Goal: Find specific page/section: Find specific page/section

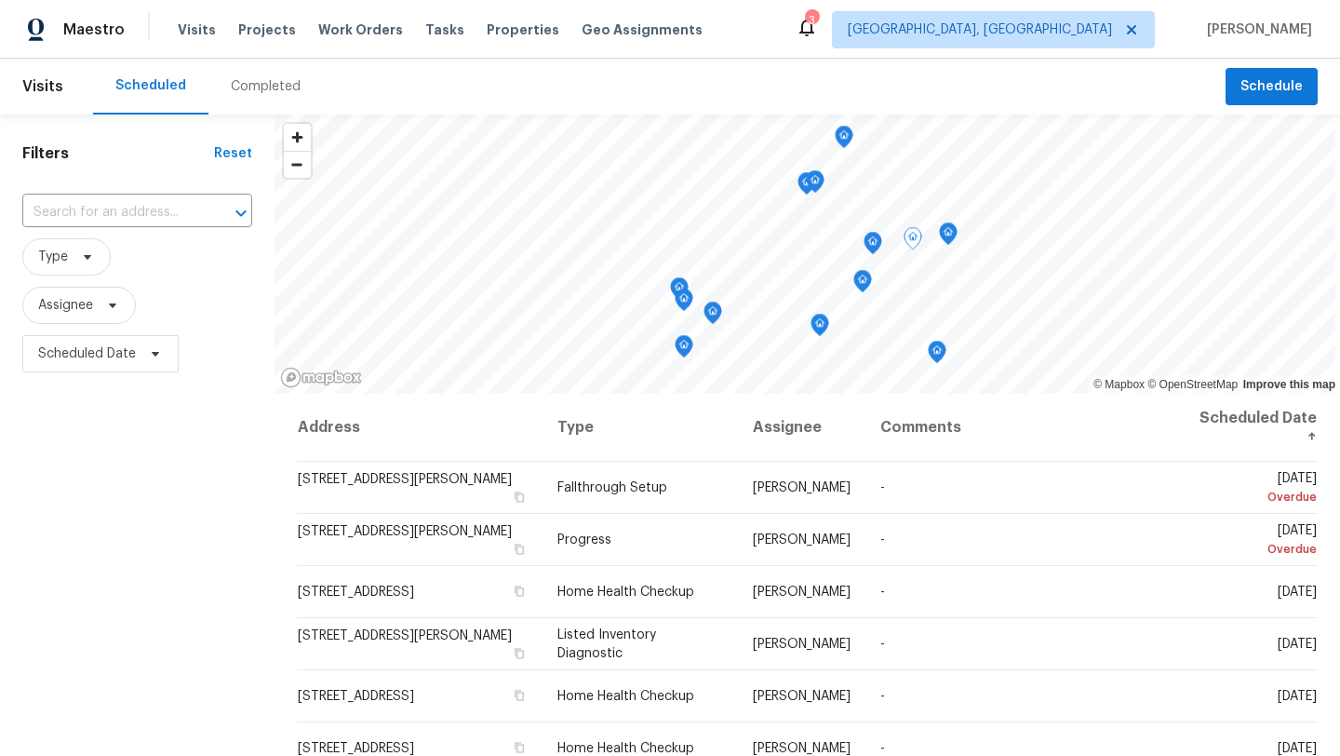
scroll to position [561, 0]
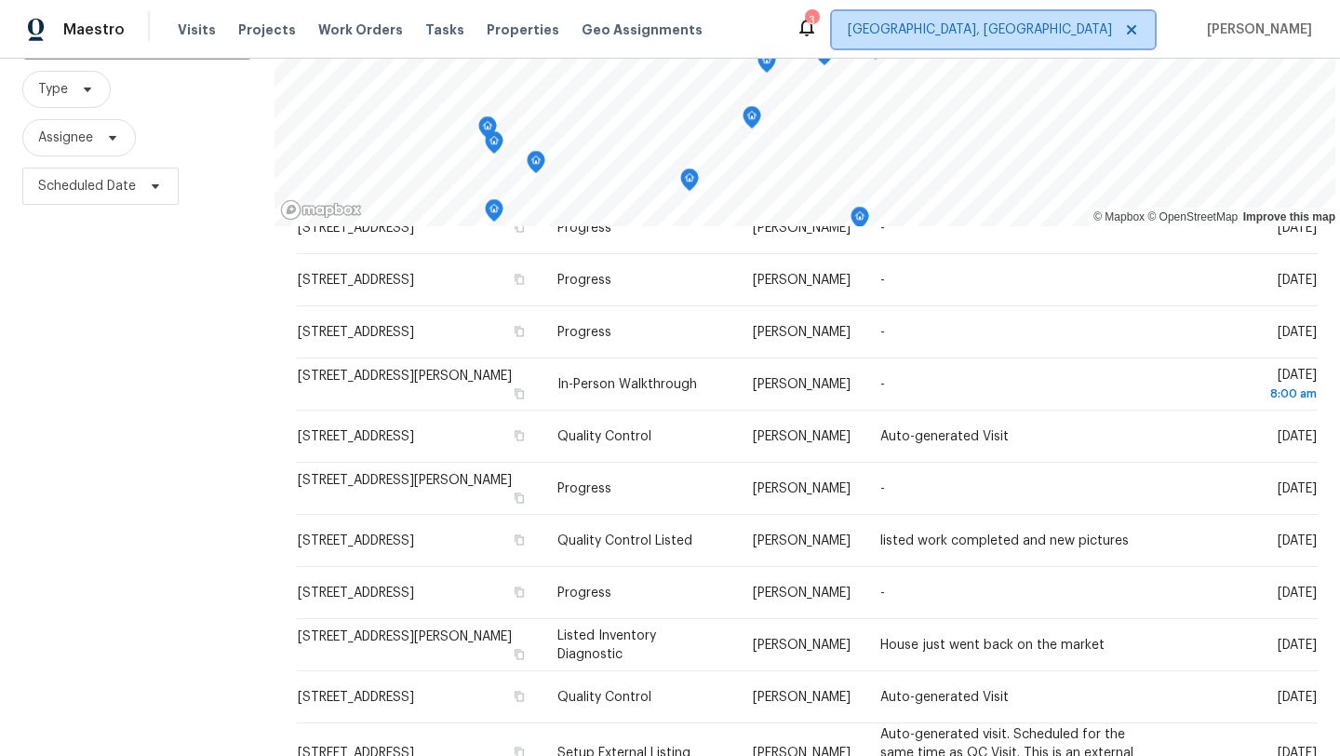
click at [1099, 31] on span "[GEOGRAPHIC_DATA], [GEOGRAPHIC_DATA]" at bounding box center [980, 29] width 264 height 19
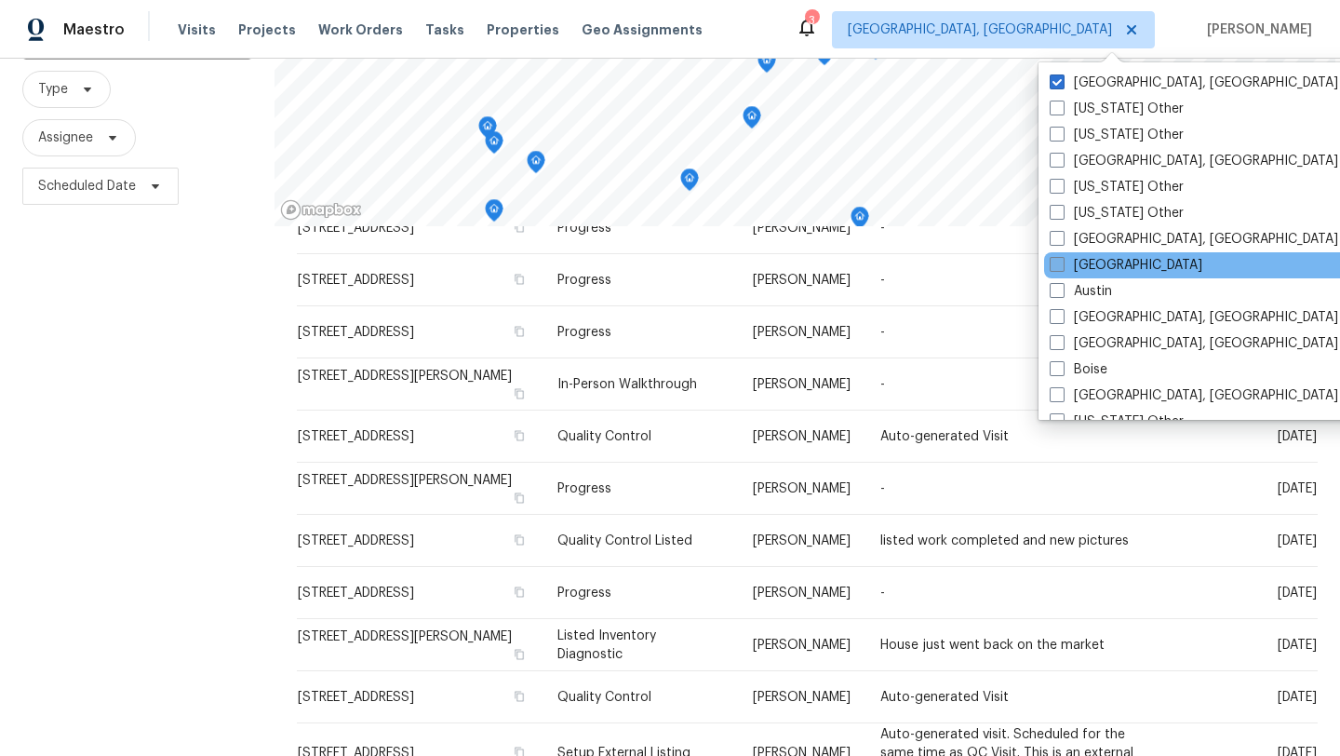
click at [1106, 272] on label "[GEOGRAPHIC_DATA]" at bounding box center [1126, 265] width 153 height 19
click at [1062, 268] on input "[GEOGRAPHIC_DATA]" at bounding box center [1056, 262] width 12 height 12
checkbox input "true"
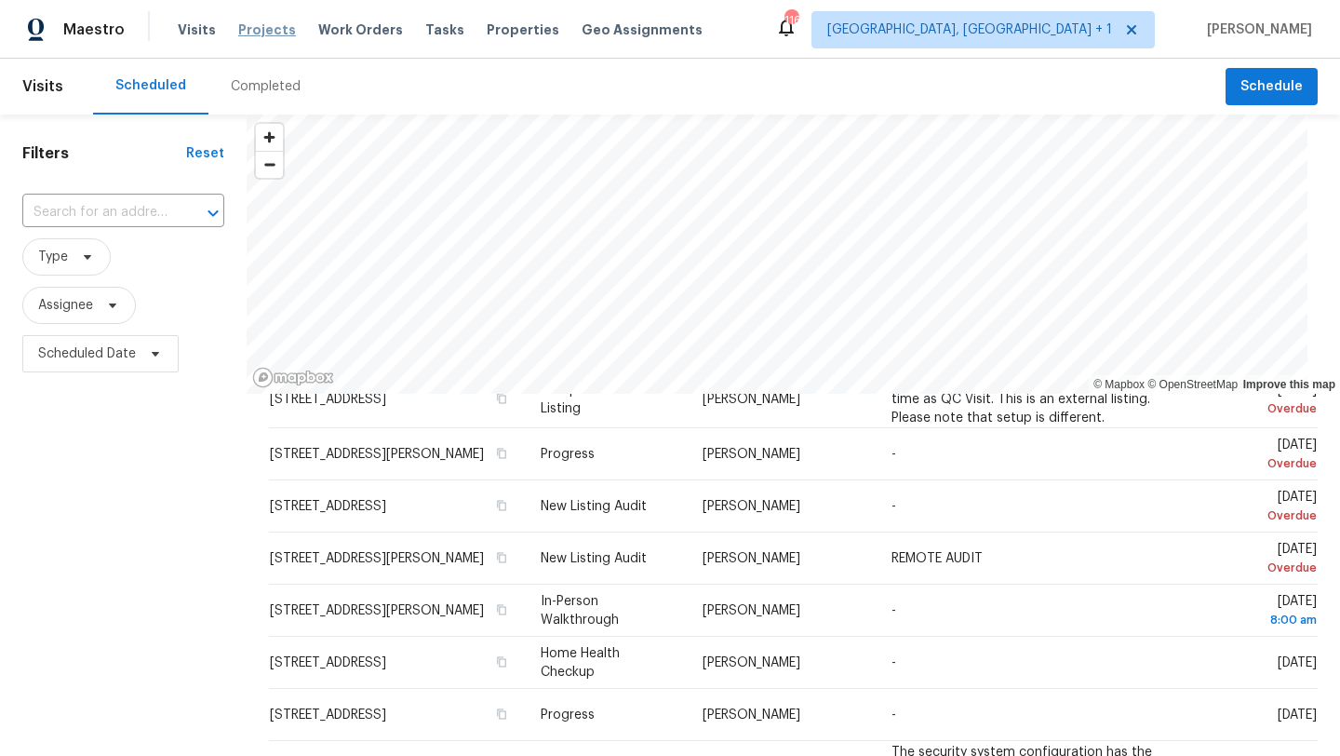
click at [253, 38] on span "Projects" at bounding box center [267, 29] width 58 height 19
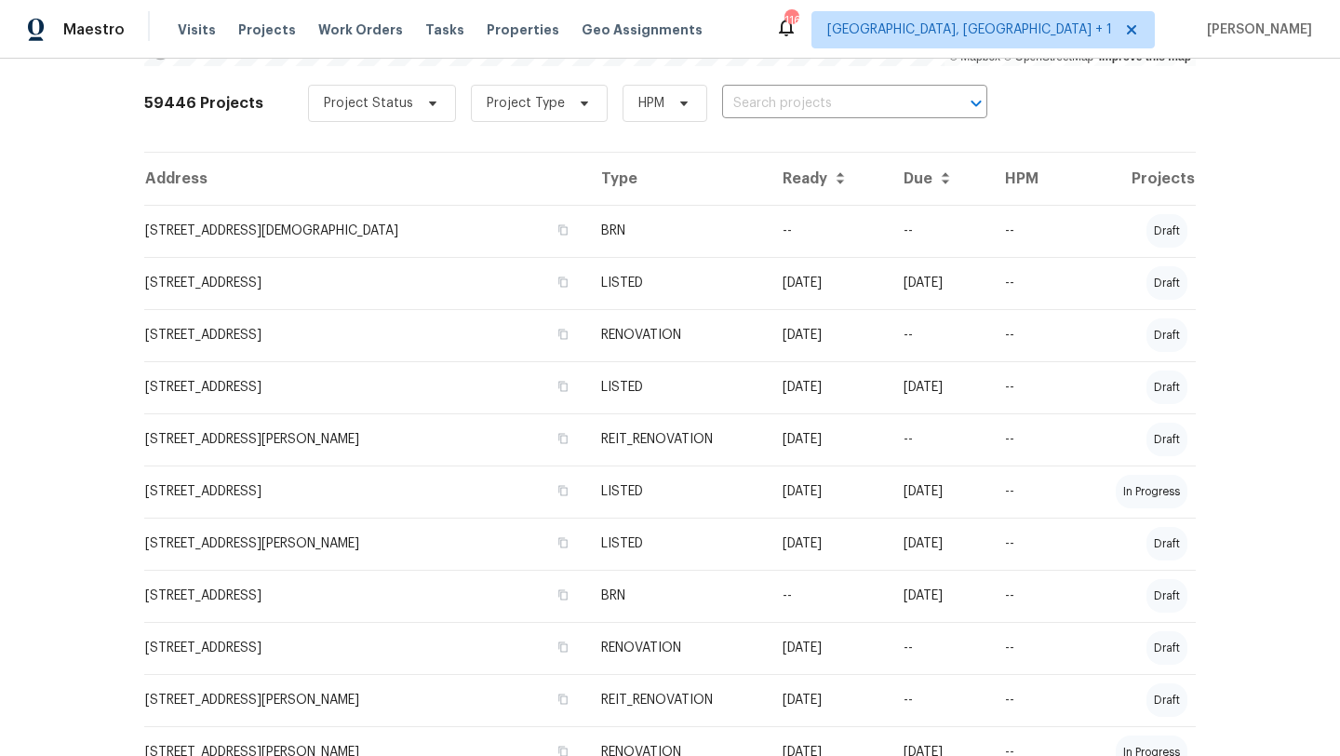
scroll to position [357, 0]
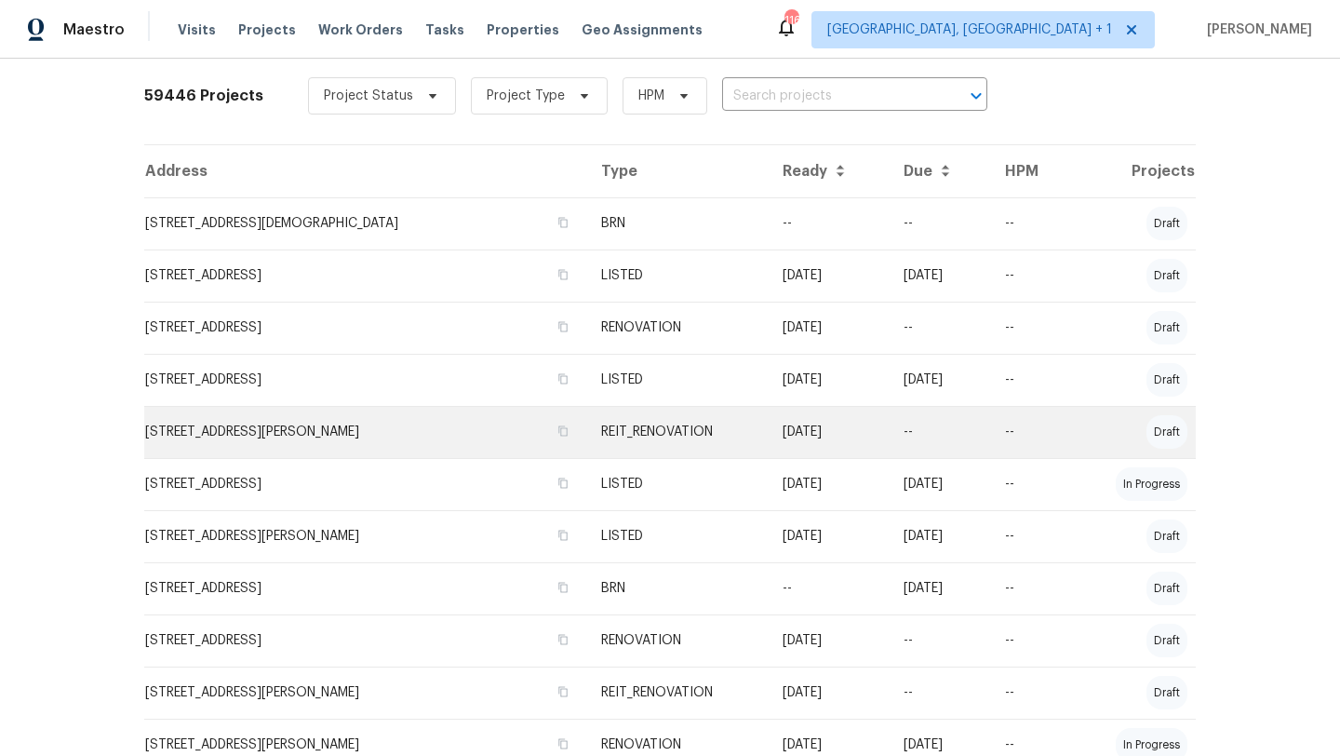
click at [337, 437] on td "[STREET_ADDRESS][PERSON_NAME]" at bounding box center [365, 432] width 442 height 52
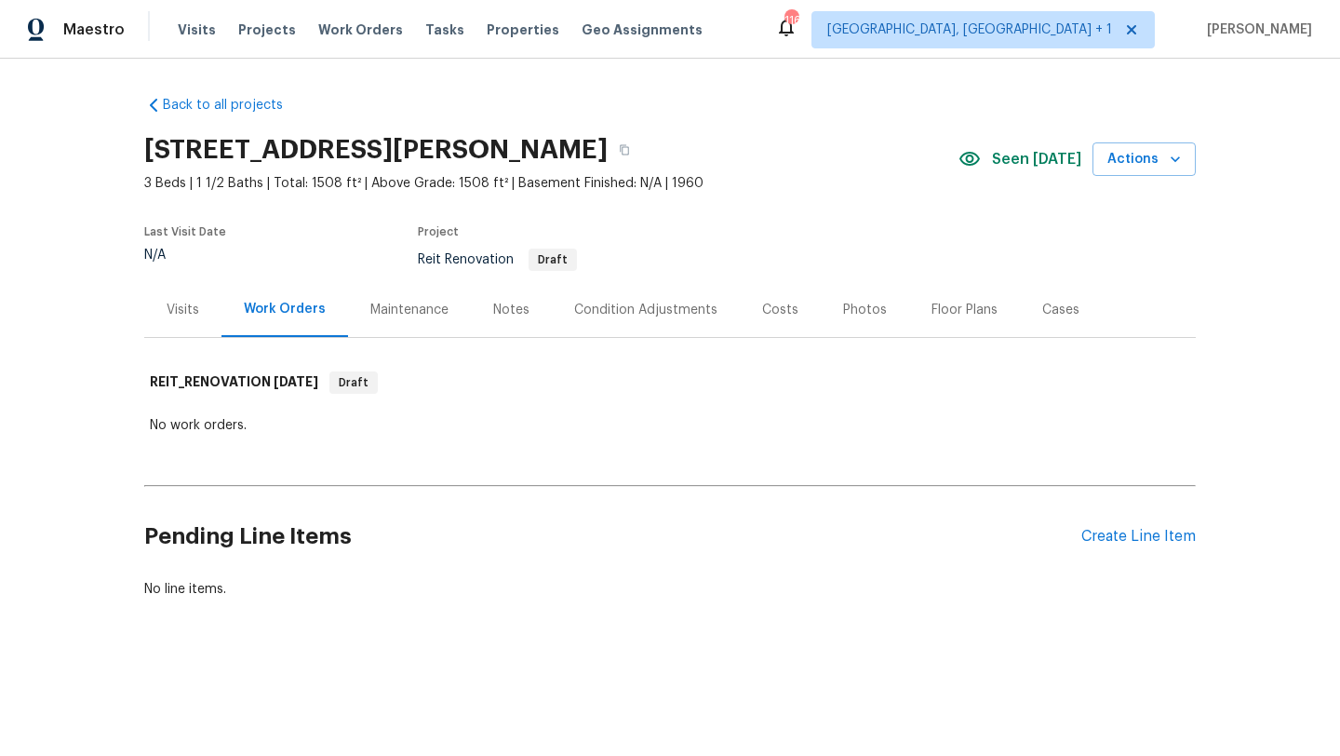
click at [194, 299] on div "Visits" at bounding box center [182, 309] width 77 height 55
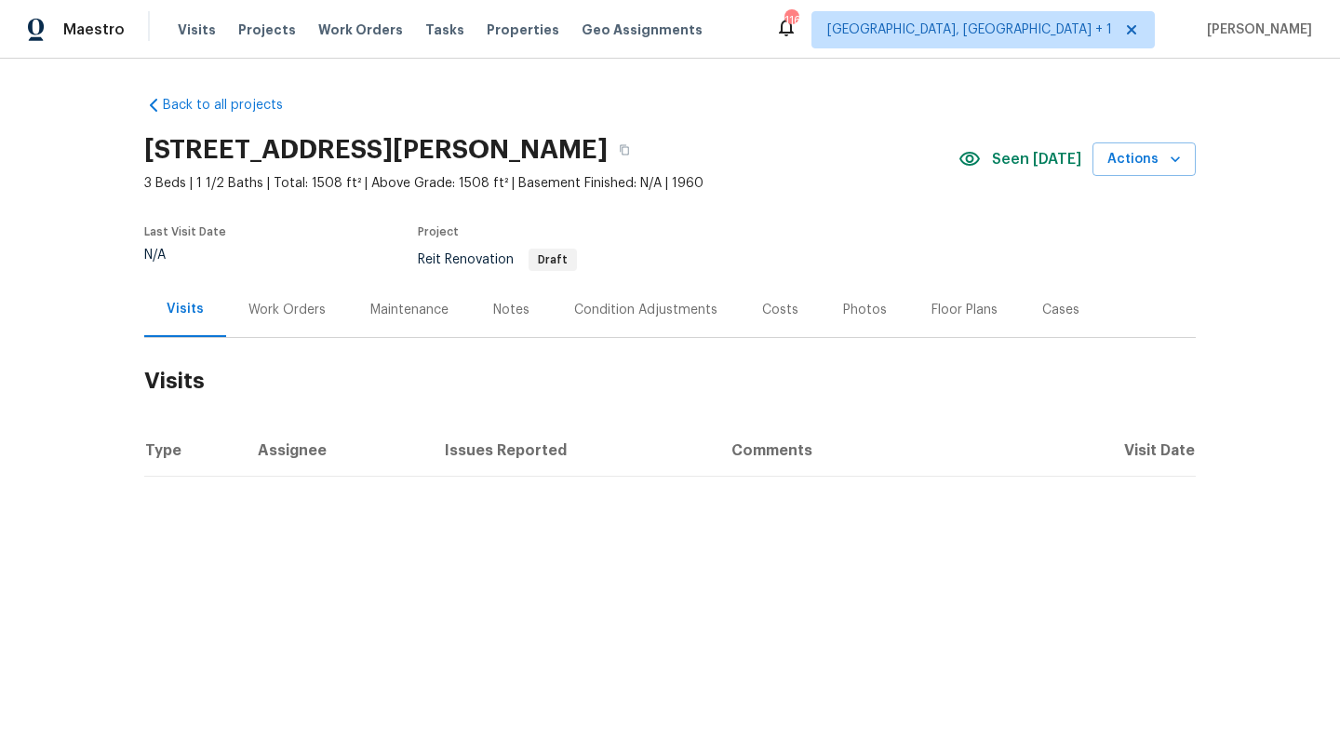
click at [284, 302] on div "Work Orders" at bounding box center [286, 310] width 77 height 19
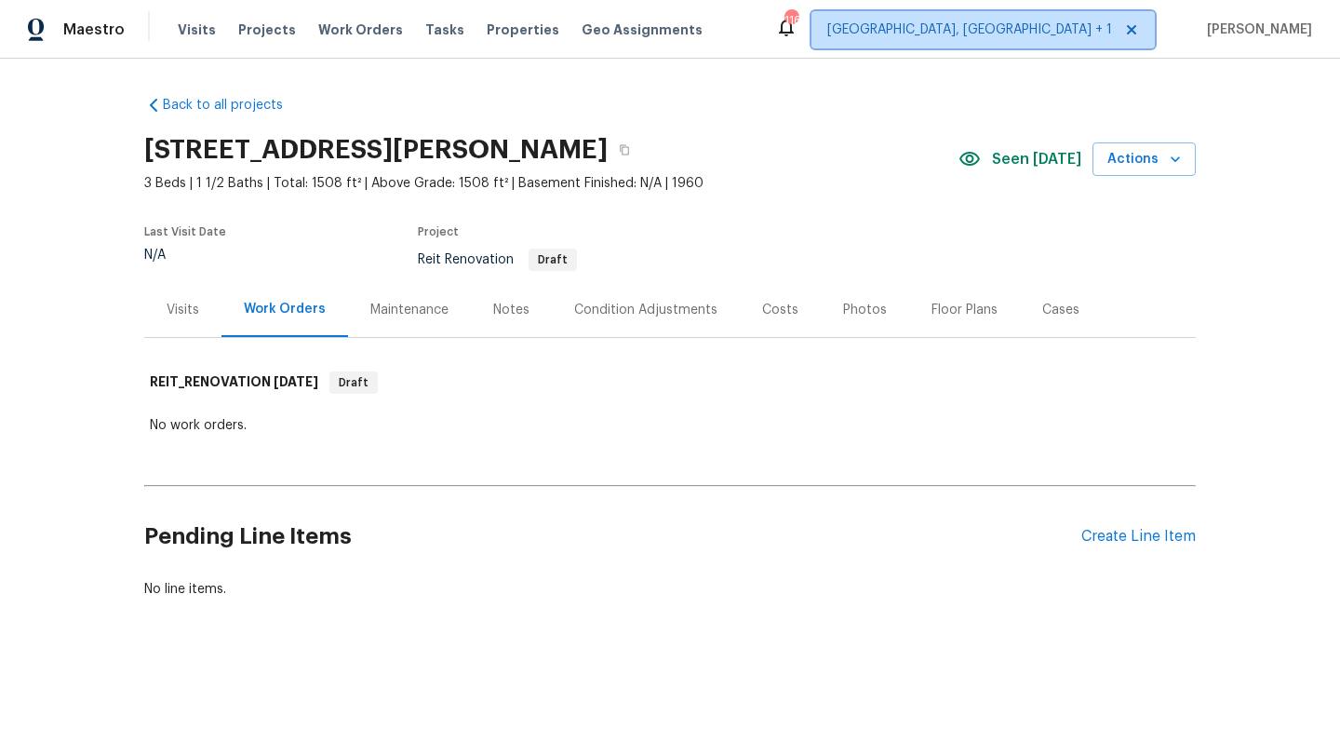
click at [1087, 27] on span "[GEOGRAPHIC_DATA], [GEOGRAPHIC_DATA] + 1" at bounding box center [969, 29] width 285 height 19
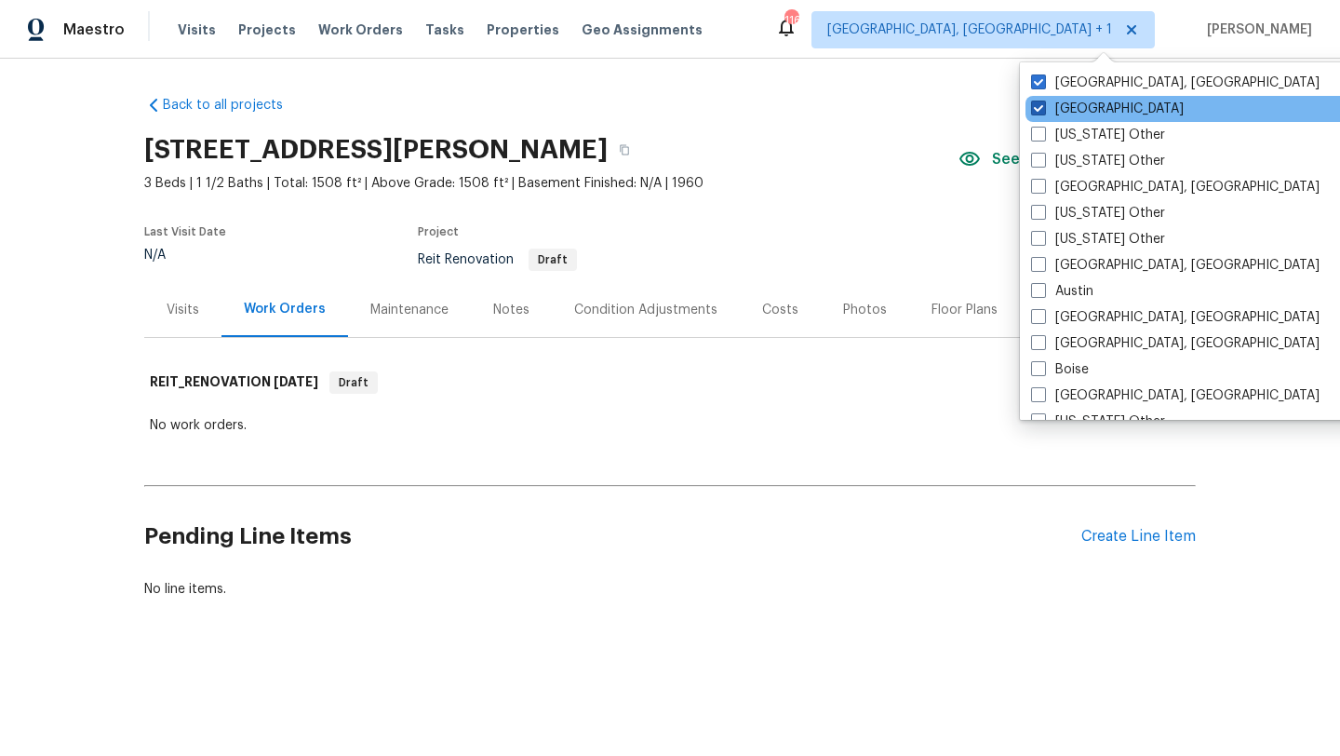
click at [1061, 103] on label "[GEOGRAPHIC_DATA]" at bounding box center [1107, 109] width 153 height 19
click at [1043, 103] on input "[GEOGRAPHIC_DATA]" at bounding box center [1037, 106] width 12 height 12
checkbox input "false"
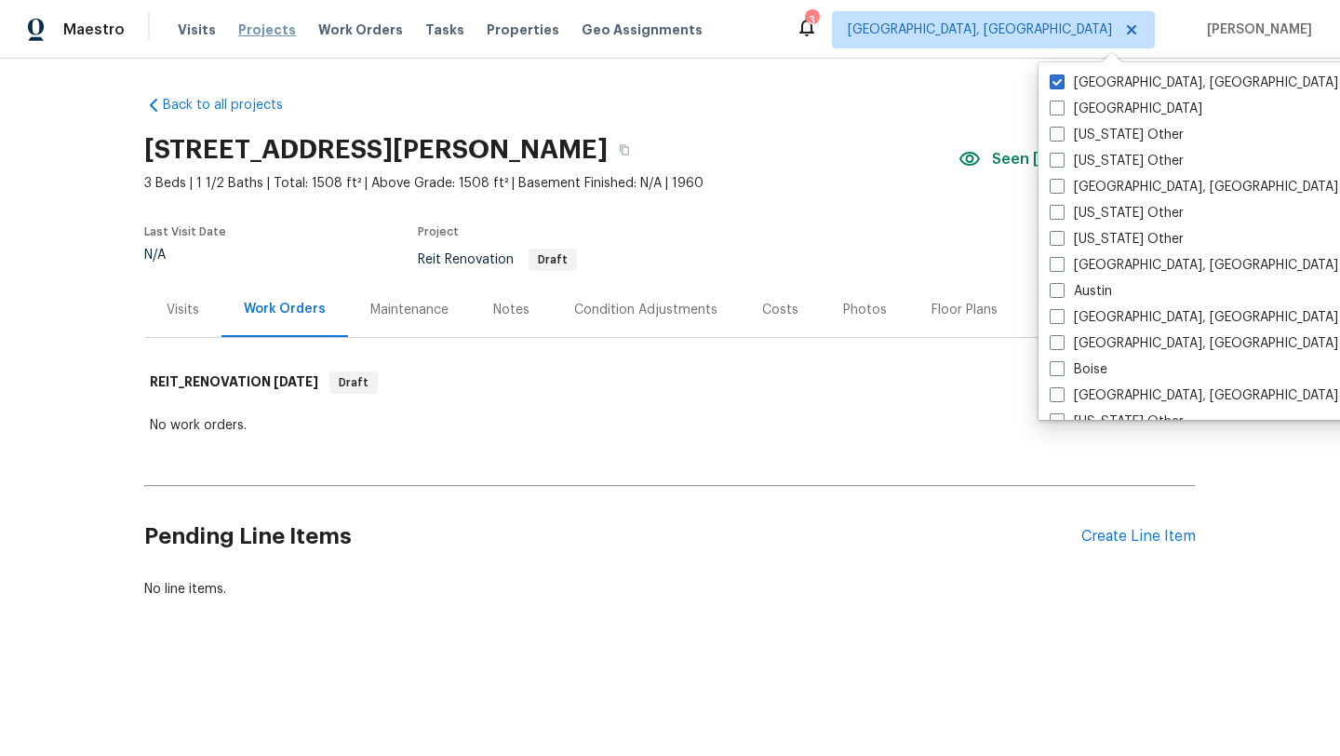
click at [262, 23] on span "Projects" at bounding box center [267, 29] width 58 height 19
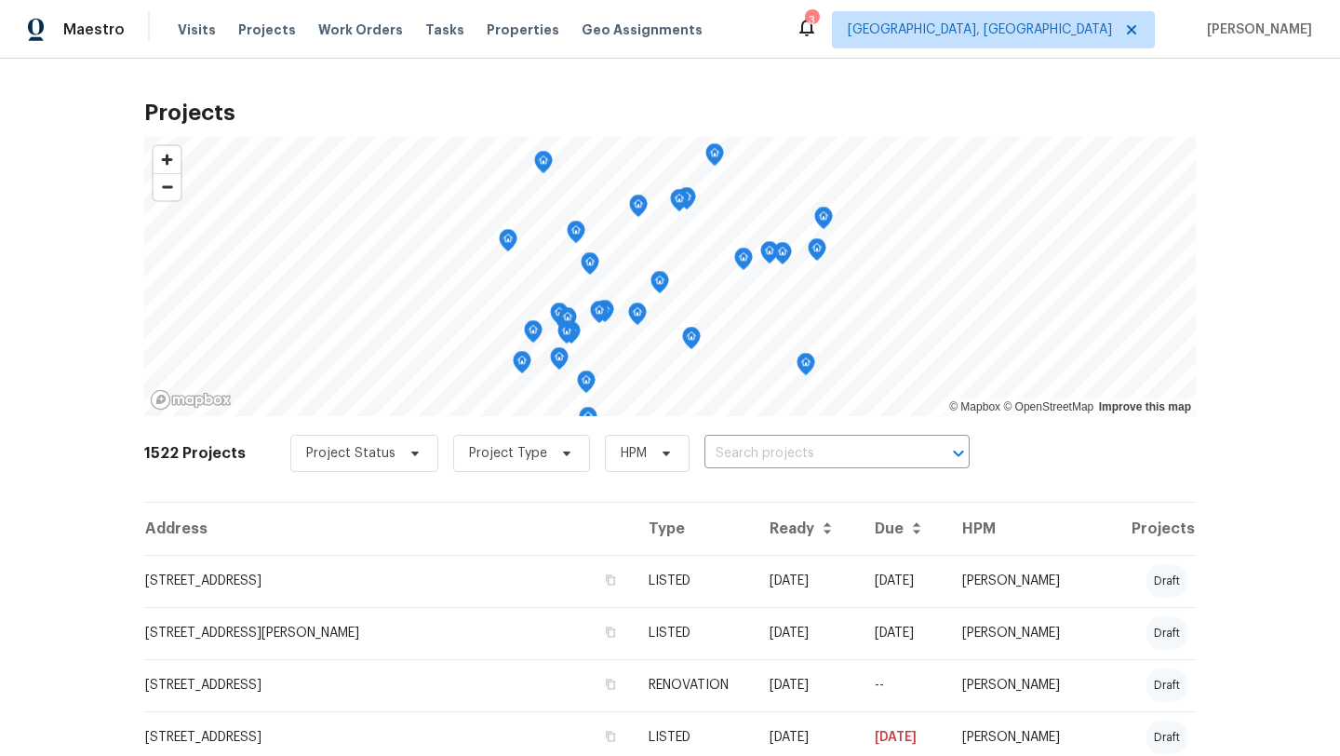
click at [818, 34] on icon at bounding box center [807, 27] width 22 height 22
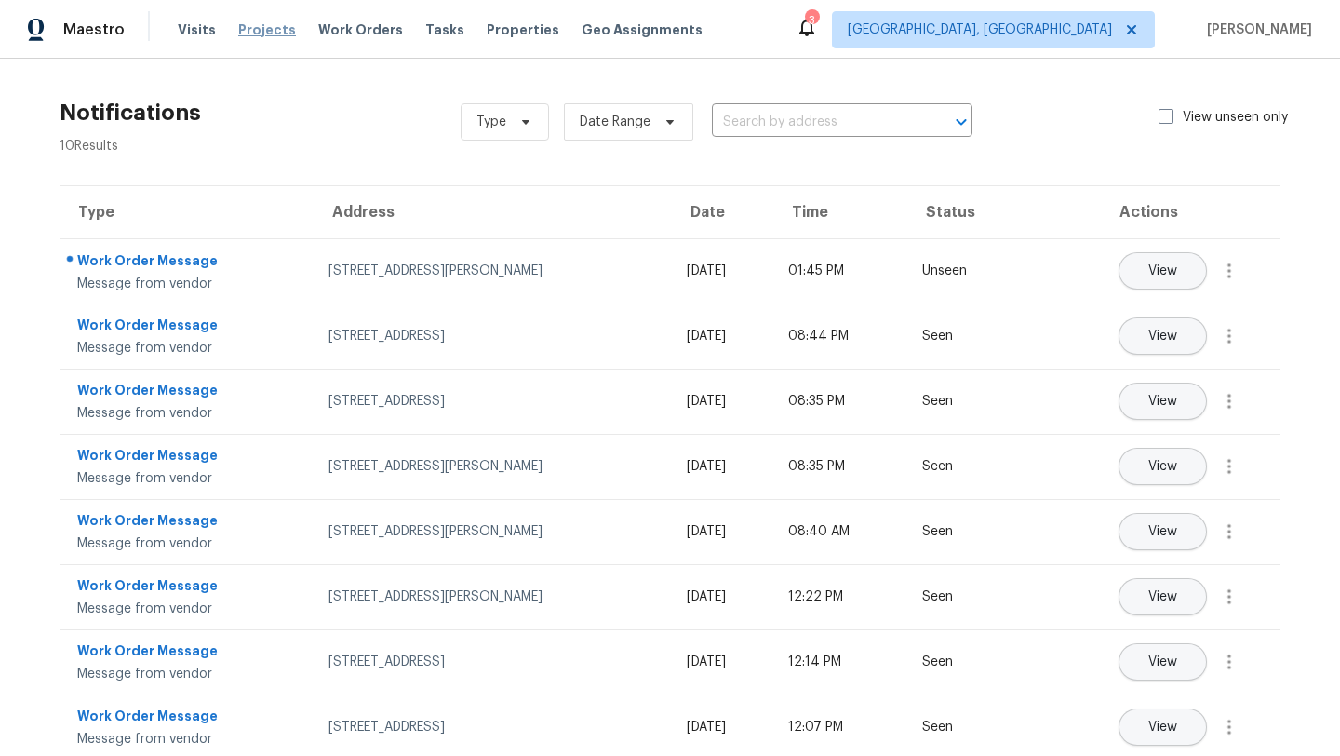
click at [258, 37] on span "Projects" at bounding box center [267, 29] width 58 height 19
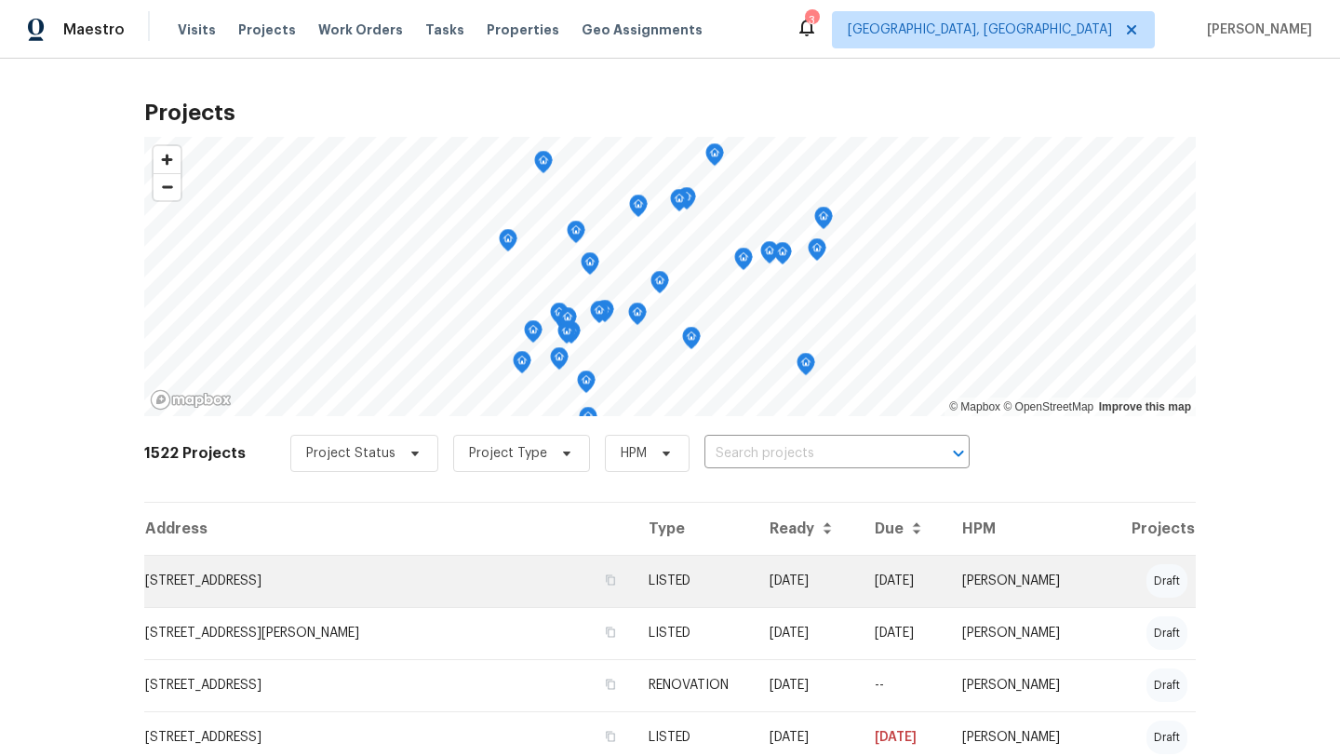
click at [315, 575] on td "[STREET_ADDRESS]" at bounding box center [388, 581] width 489 height 52
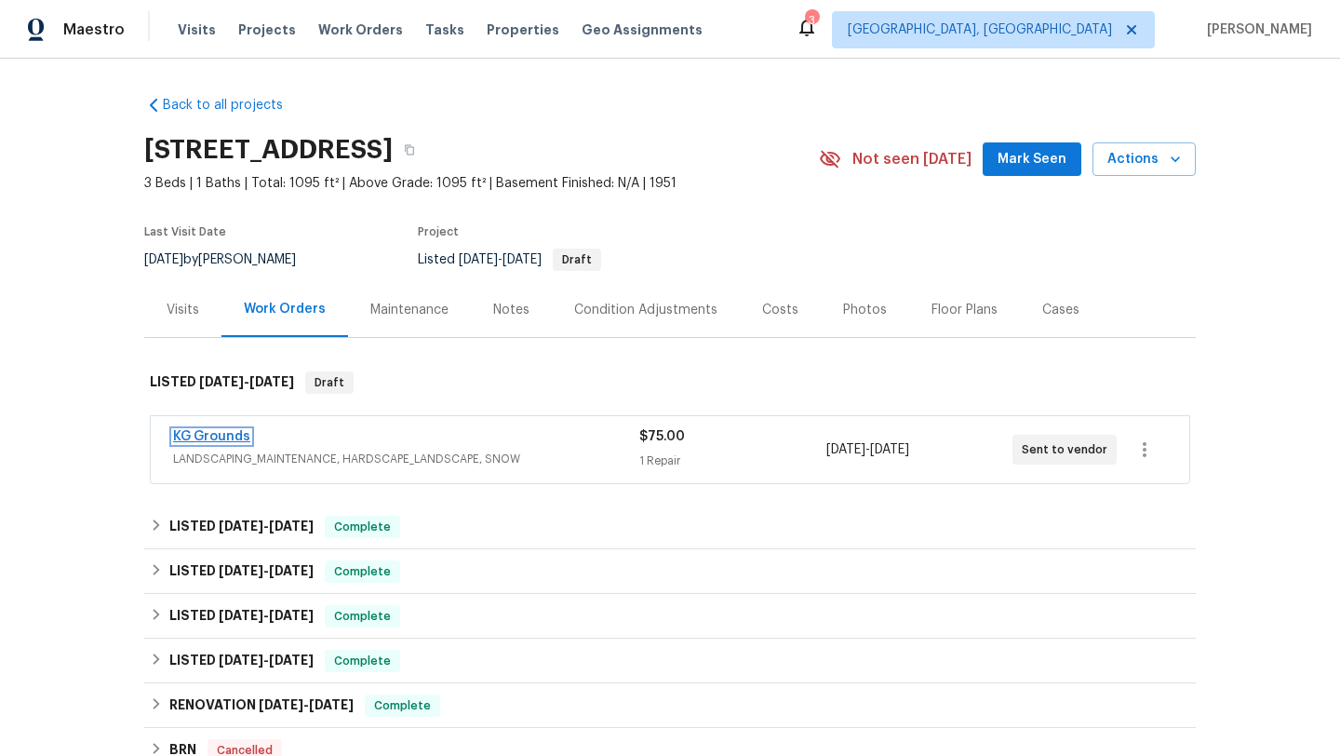
click at [221, 436] on link "KG Grounds" at bounding box center [211, 436] width 77 height 13
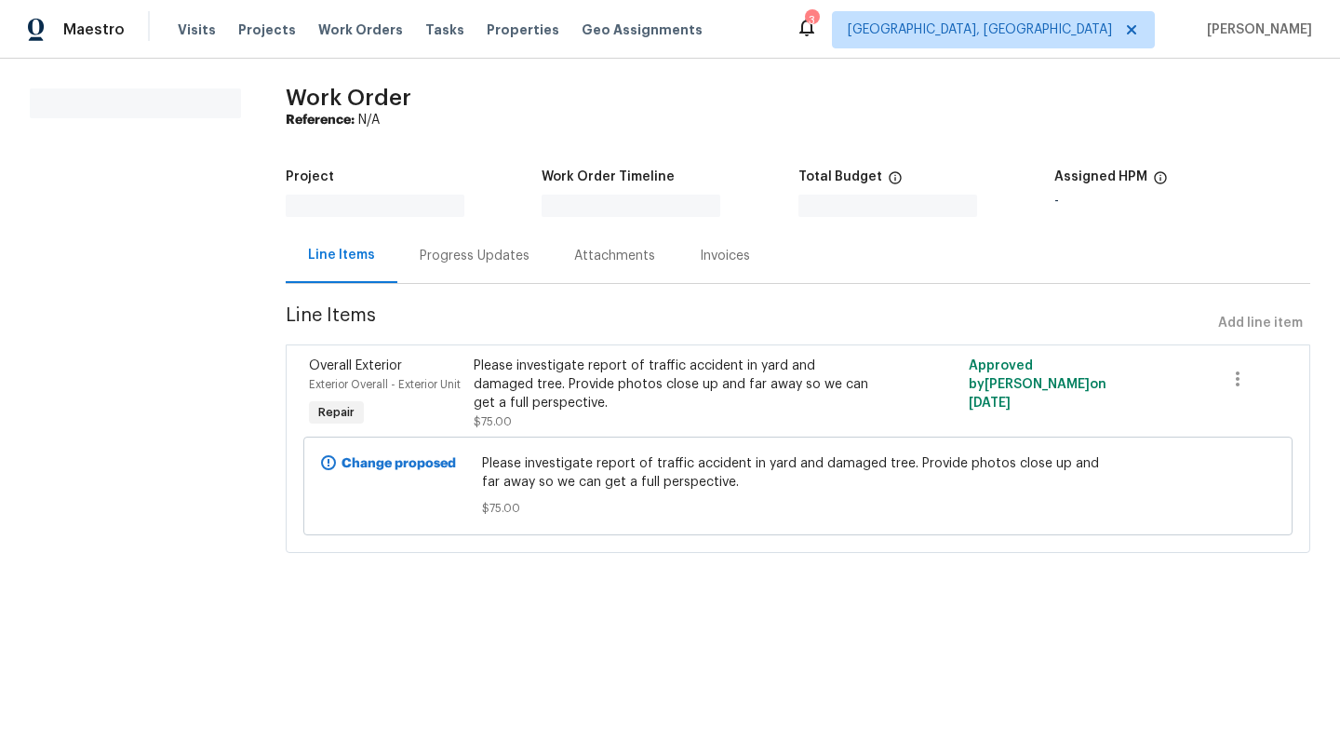
click at [491, 261] on div "Progress Updates" at bounding box center [475, 256] width 110 height 19
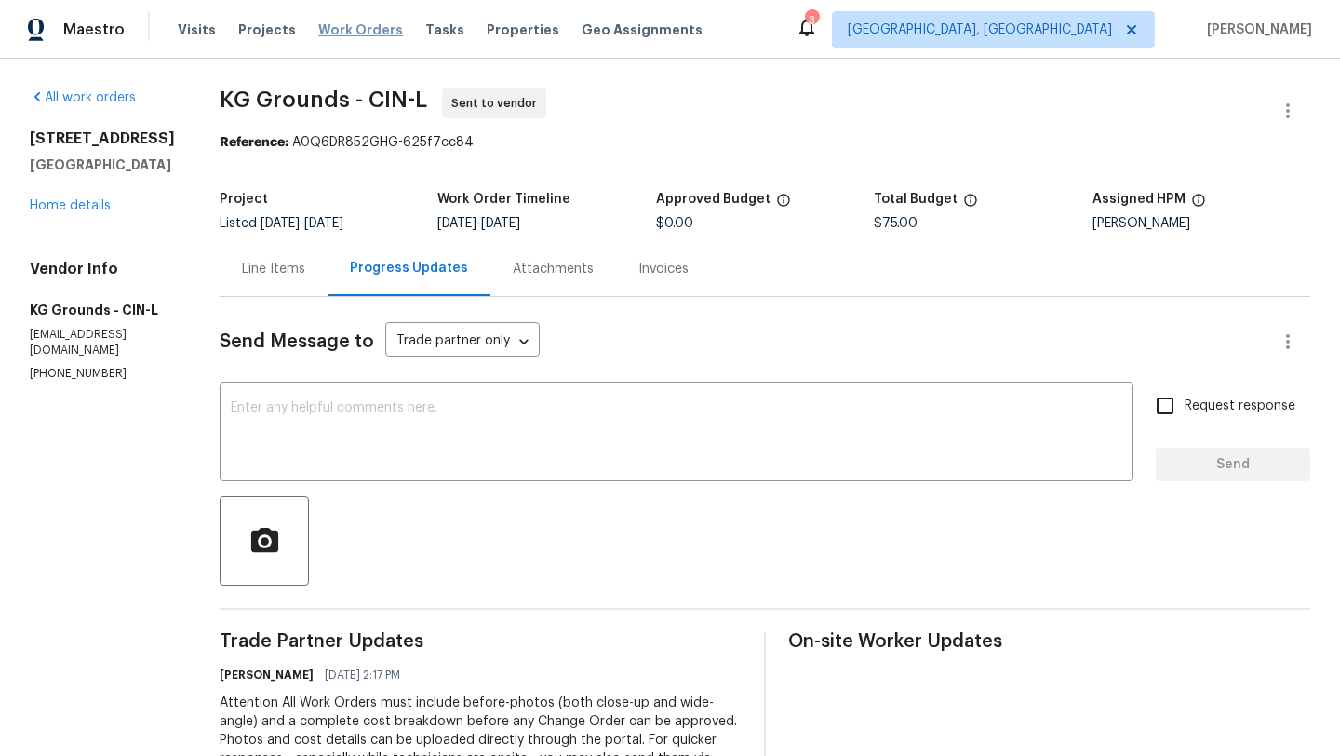
click at [344, 29] on span "Work Orders" at bounding box center [360, 29] width 85 height 19
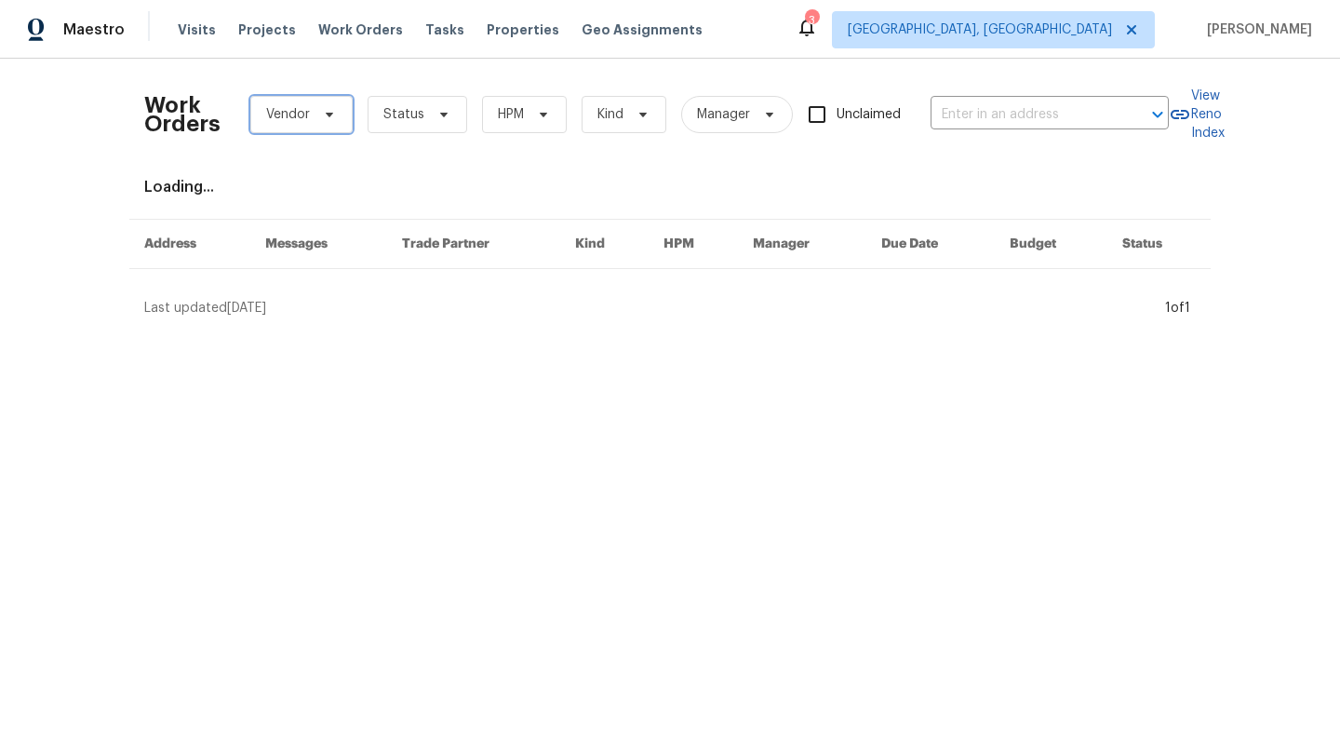
click at [322, 114] on icon at bounding box center [329, 114] width 15 height 15
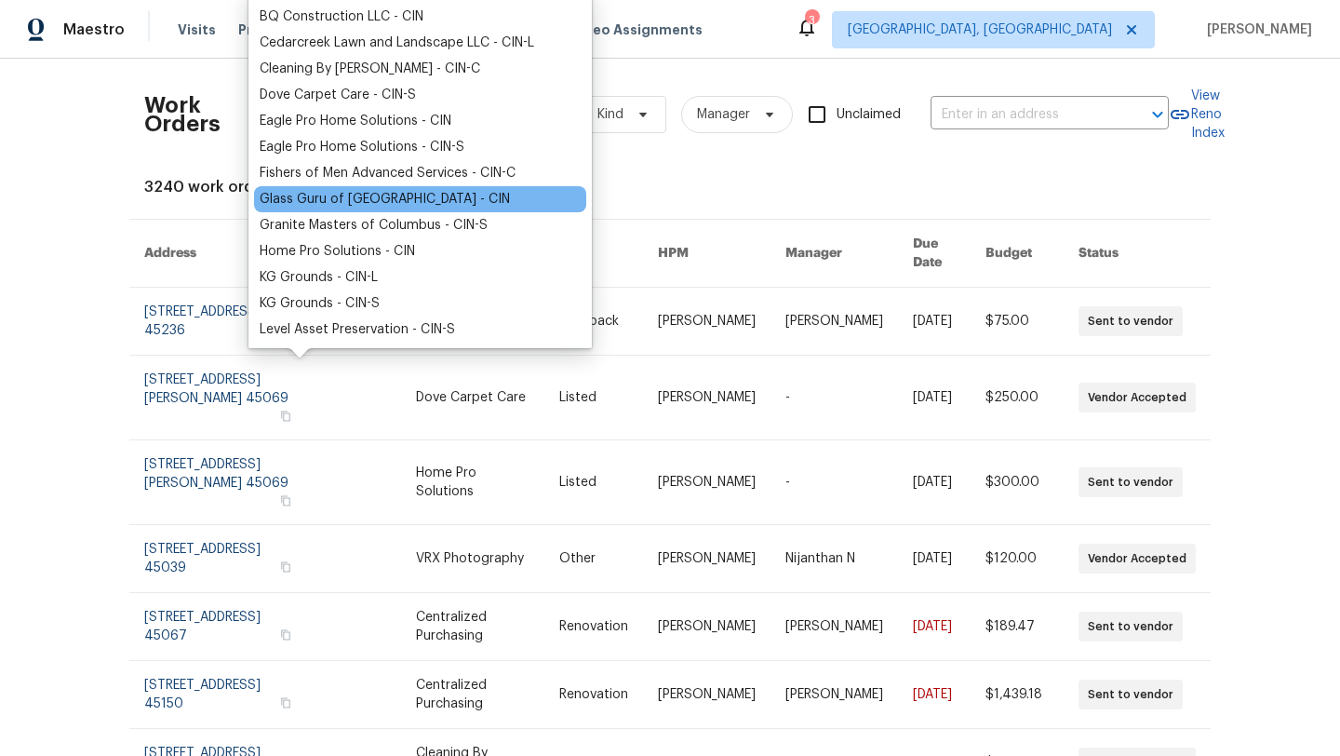
scroll to position [52, 0]
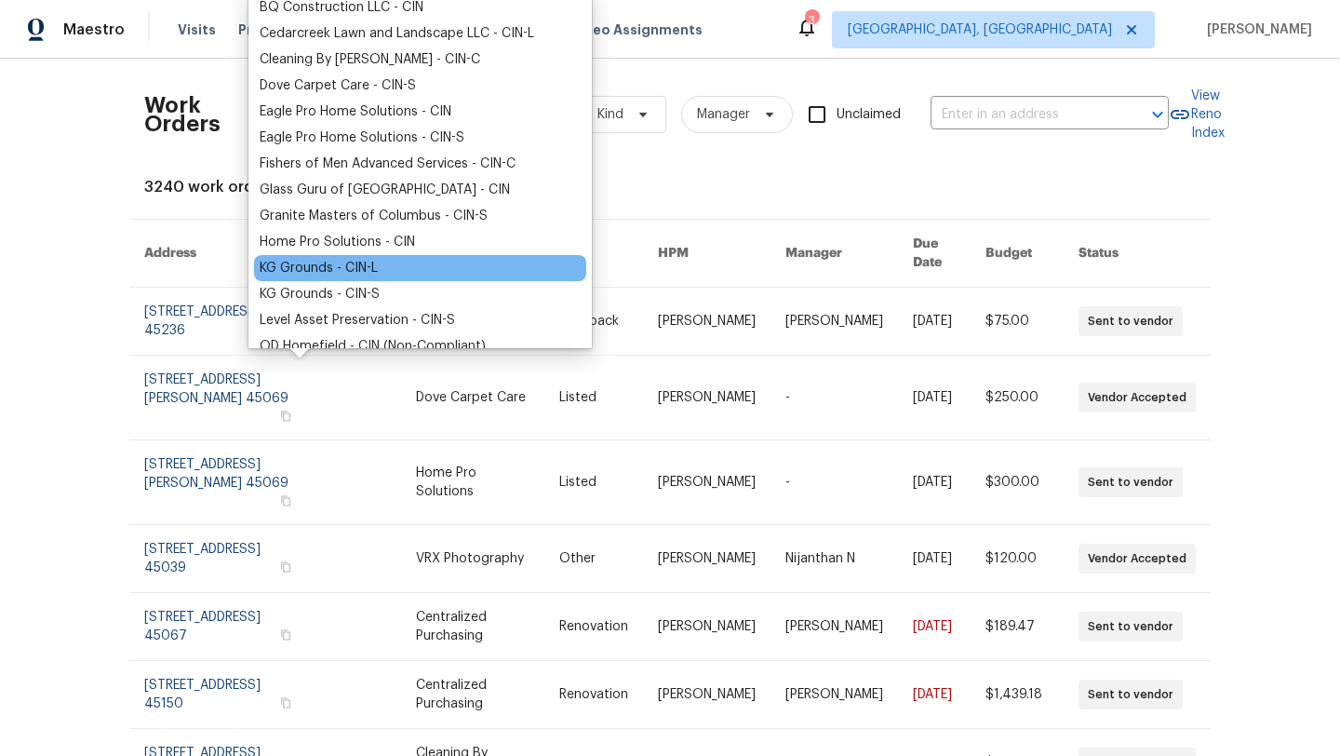
click at [324, 262] on div "KG Grounds - CIN-L" at bounding box center [319, 268] width 118 height 19
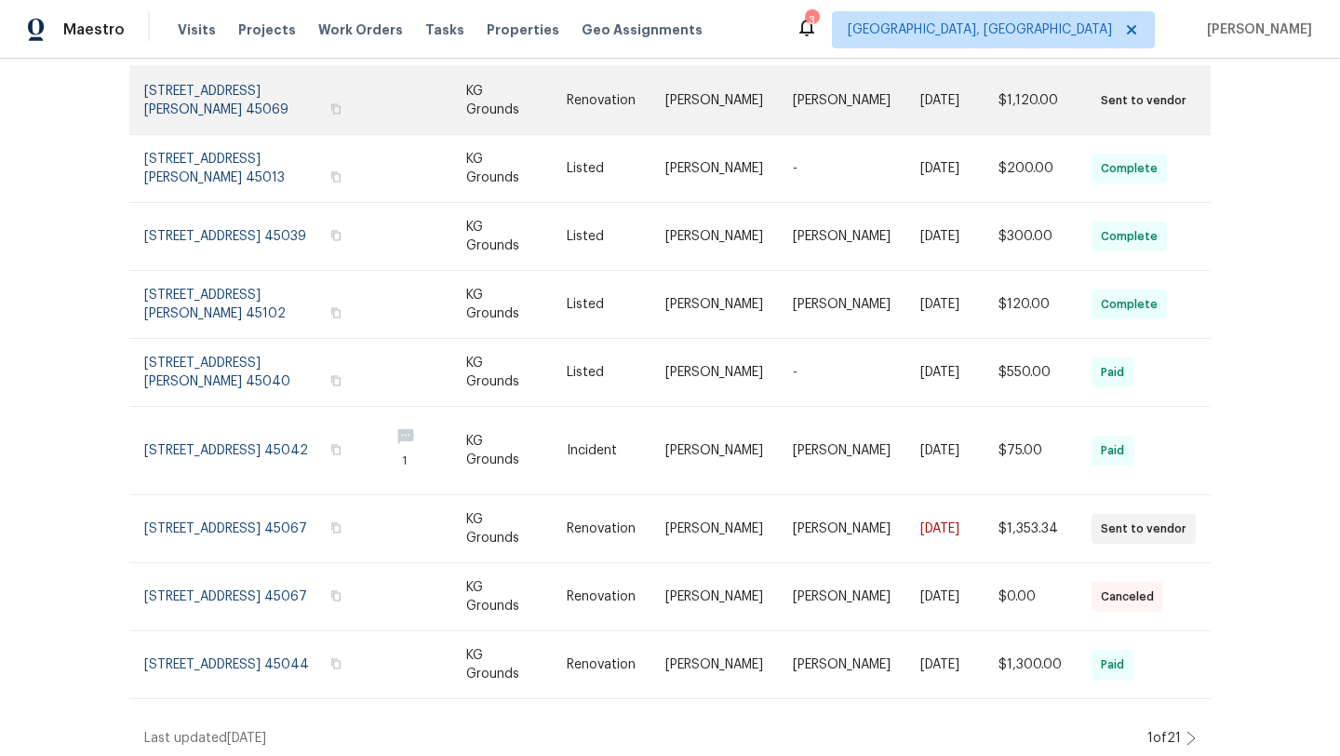
scroll to position [294, 0]
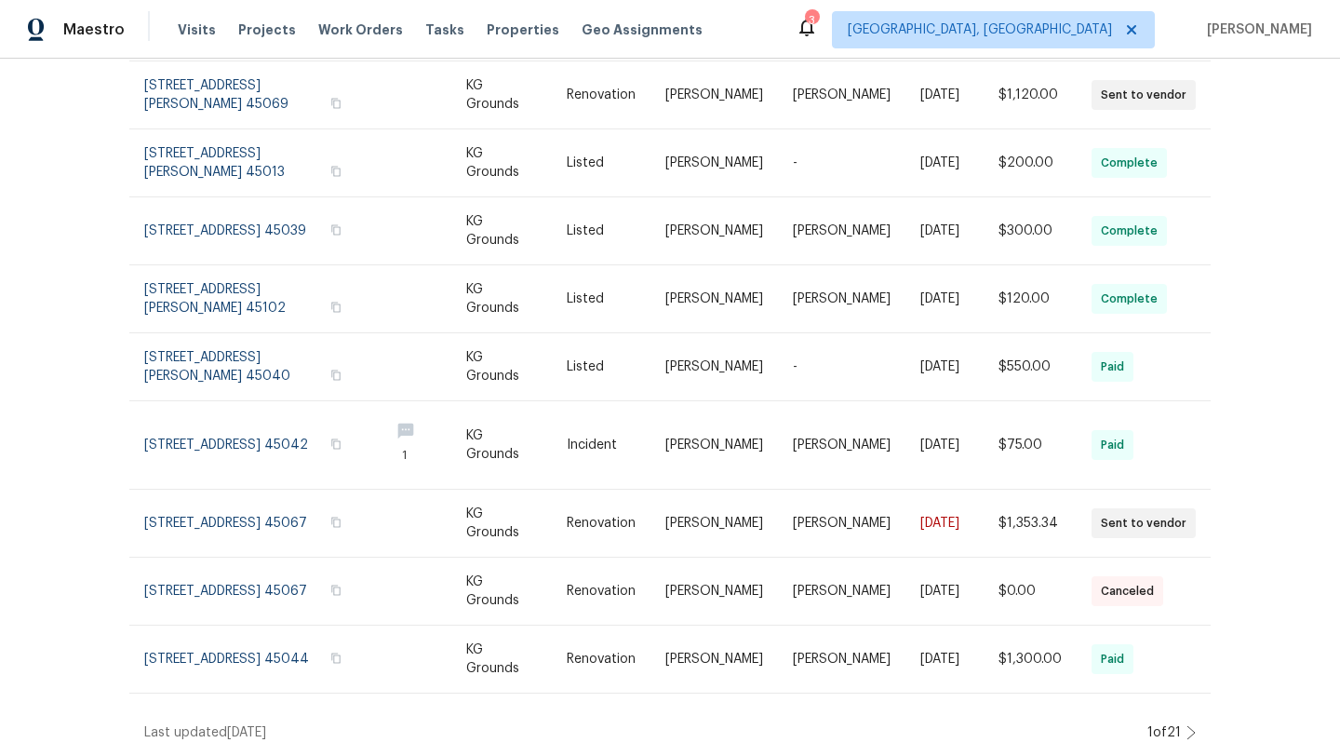
click at [1191, 730] on icon at bounding box center [1190, 732] width 9 height 15
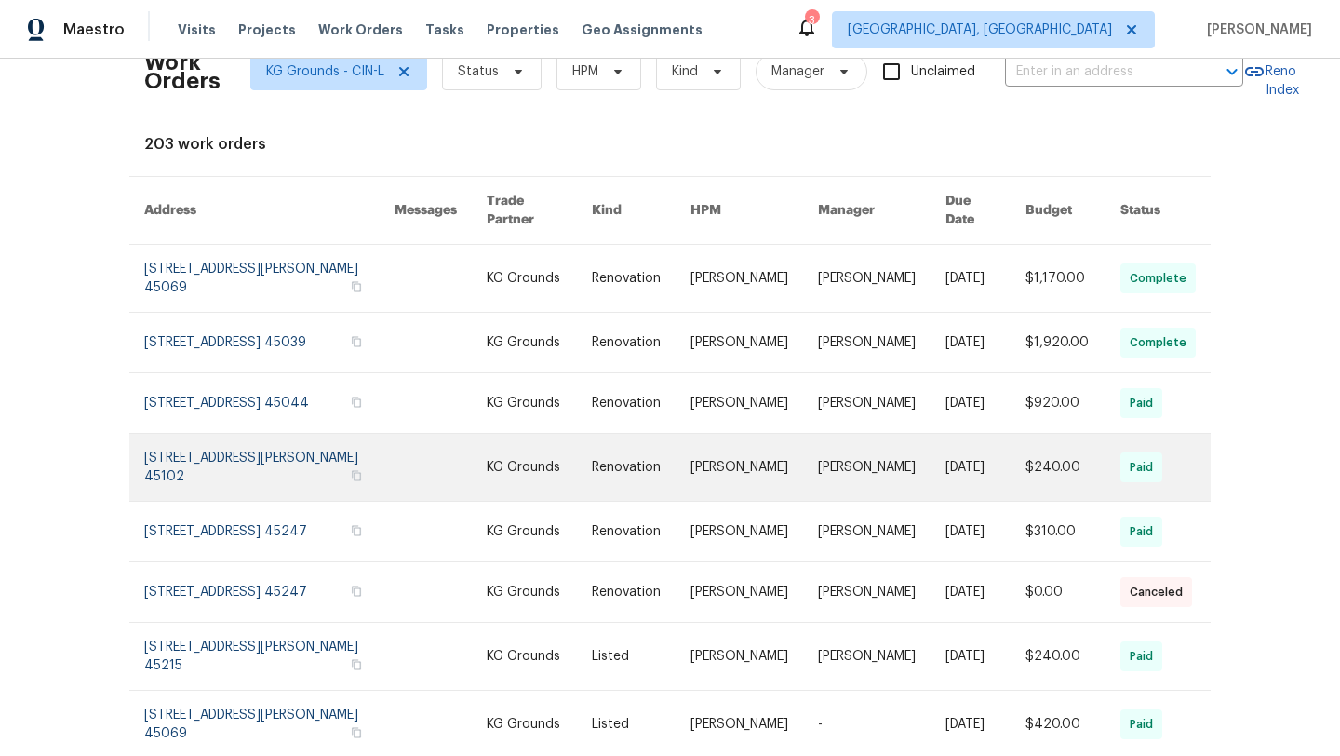
scroll to position [49, 0]
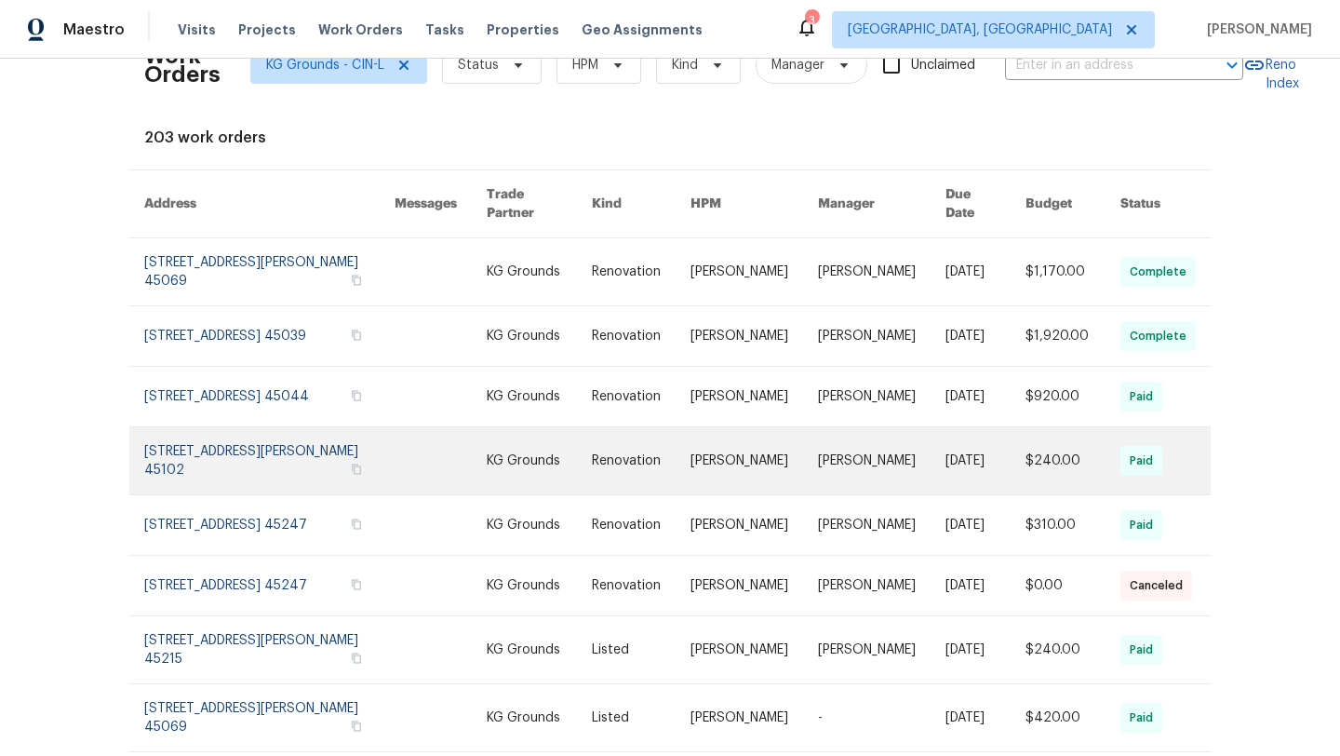
click at [314, 473] on link at bounding box center [269, 460] width 250 height 67
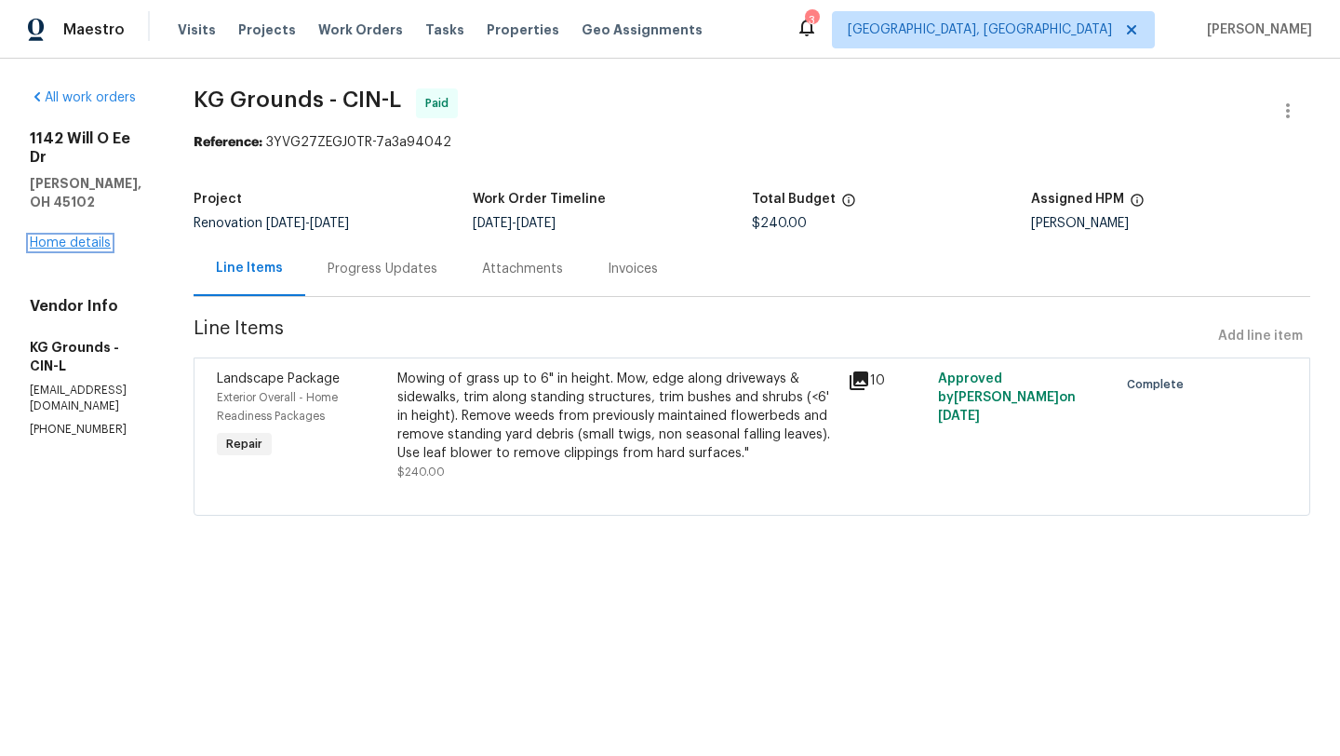
click at [65, 236] on link "Home details" at bounding box center [70, 242] width 81 height 13
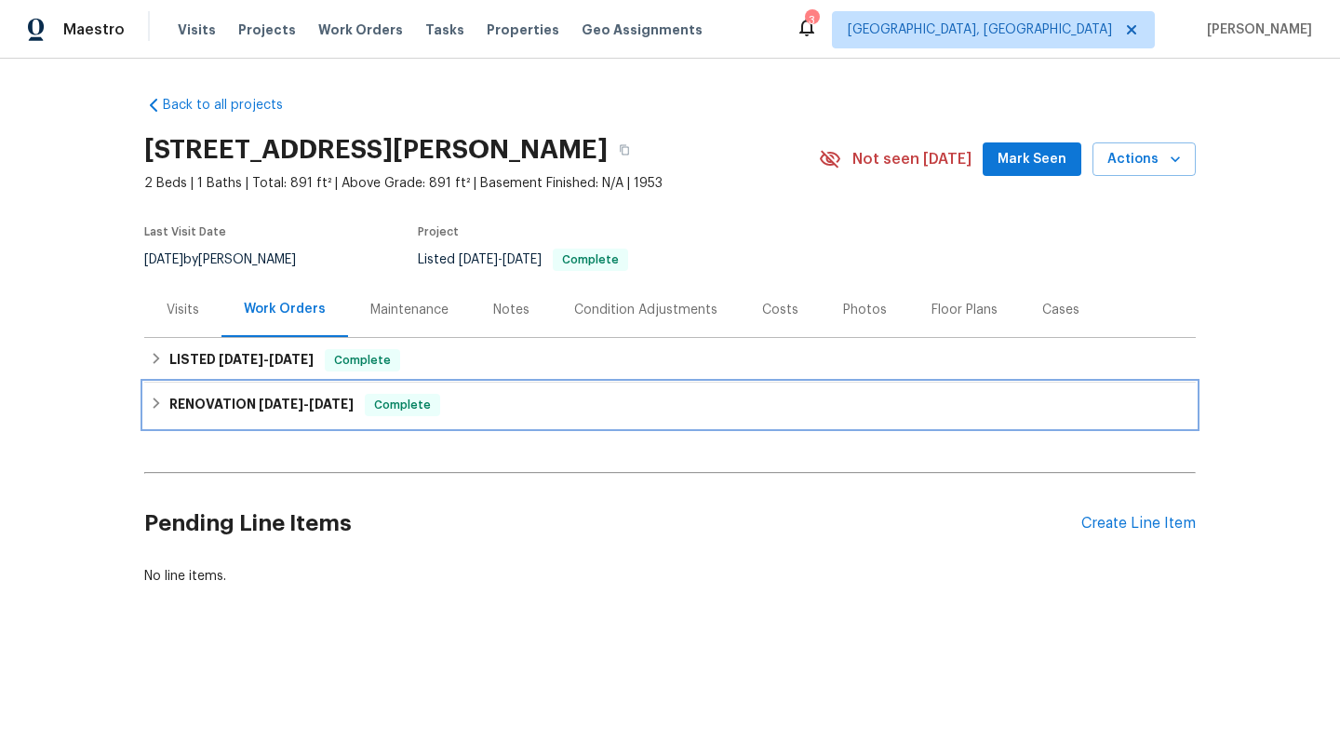
click at [208, 402] on h6 "RENOVATION [DATE] - [DATE]" at bounding box center [261, 405] width 184 height 22
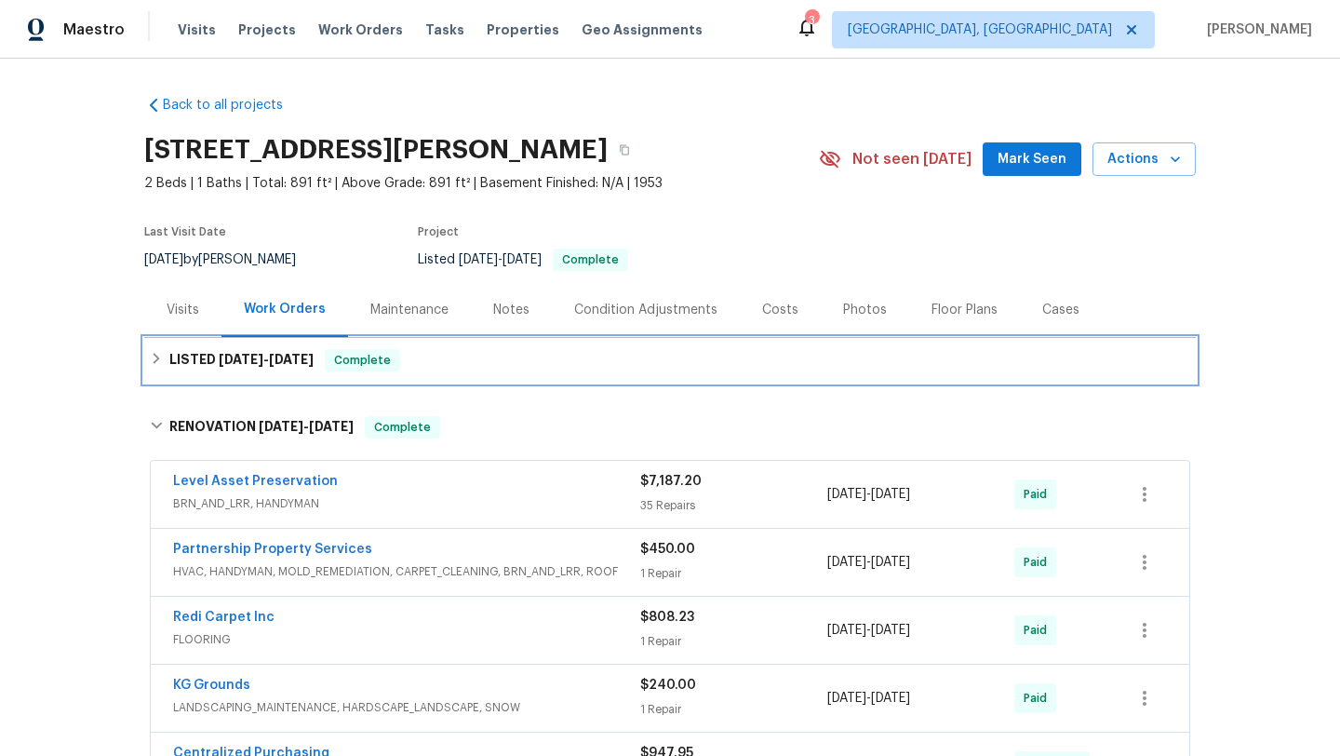
click at [221, 369] on h6 "LISTED [DATE] - [DATE]" at bounding box center [241, 360] width 144 height 22
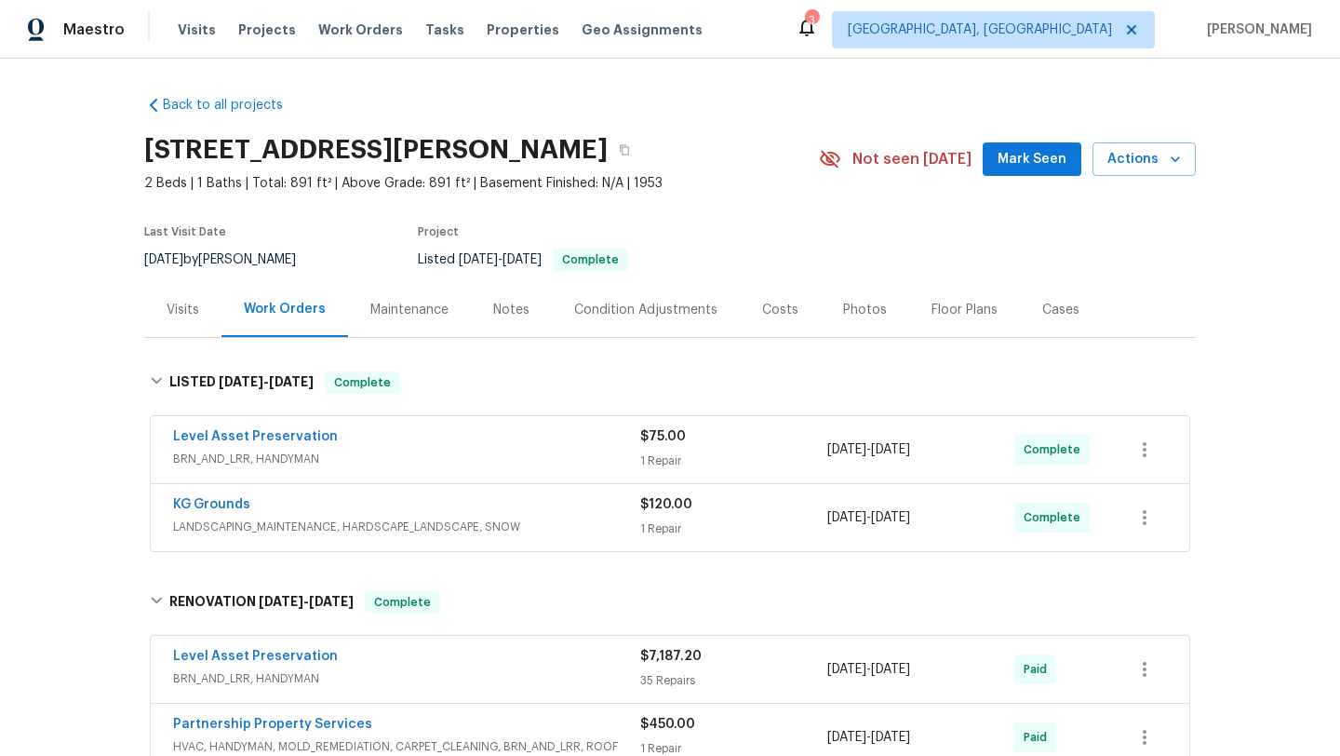
click at [223, 497] on span "KG Grounds" at bounding box center [211, 504] width 77 height 19
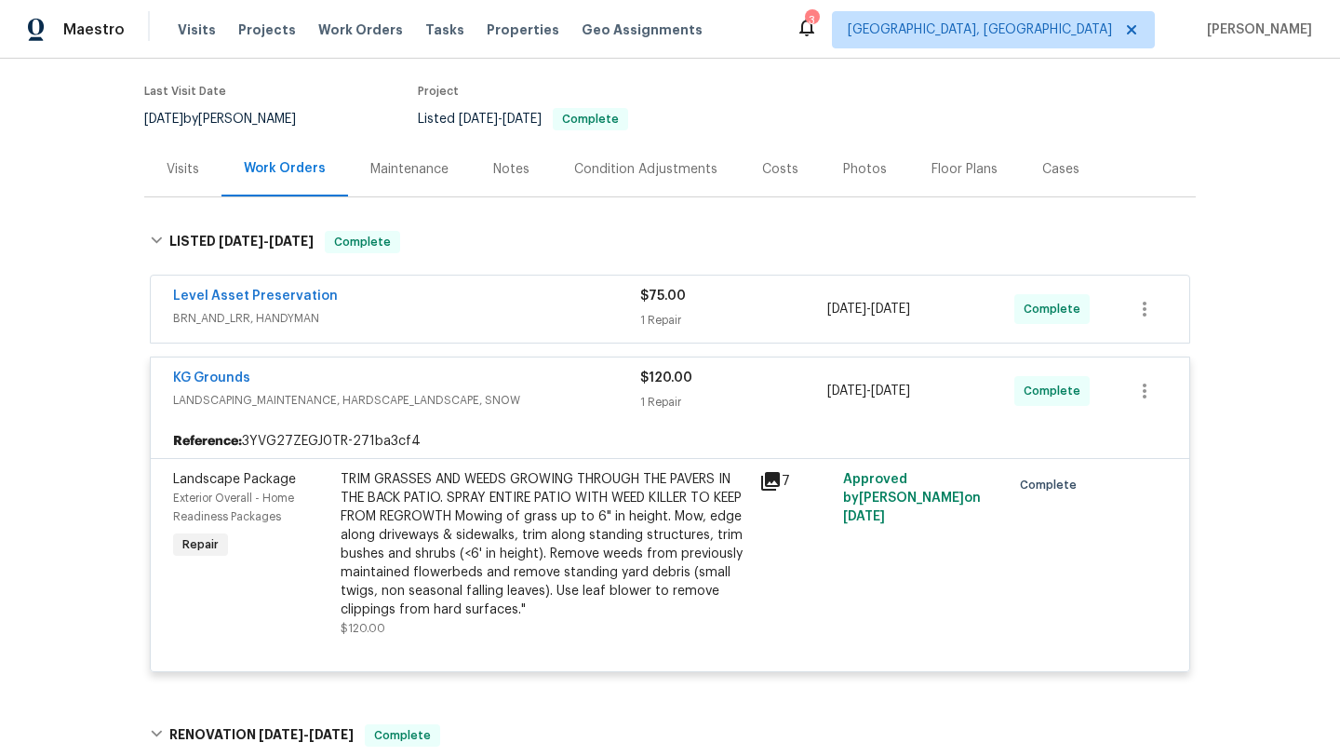
scroll to position [161, 0]
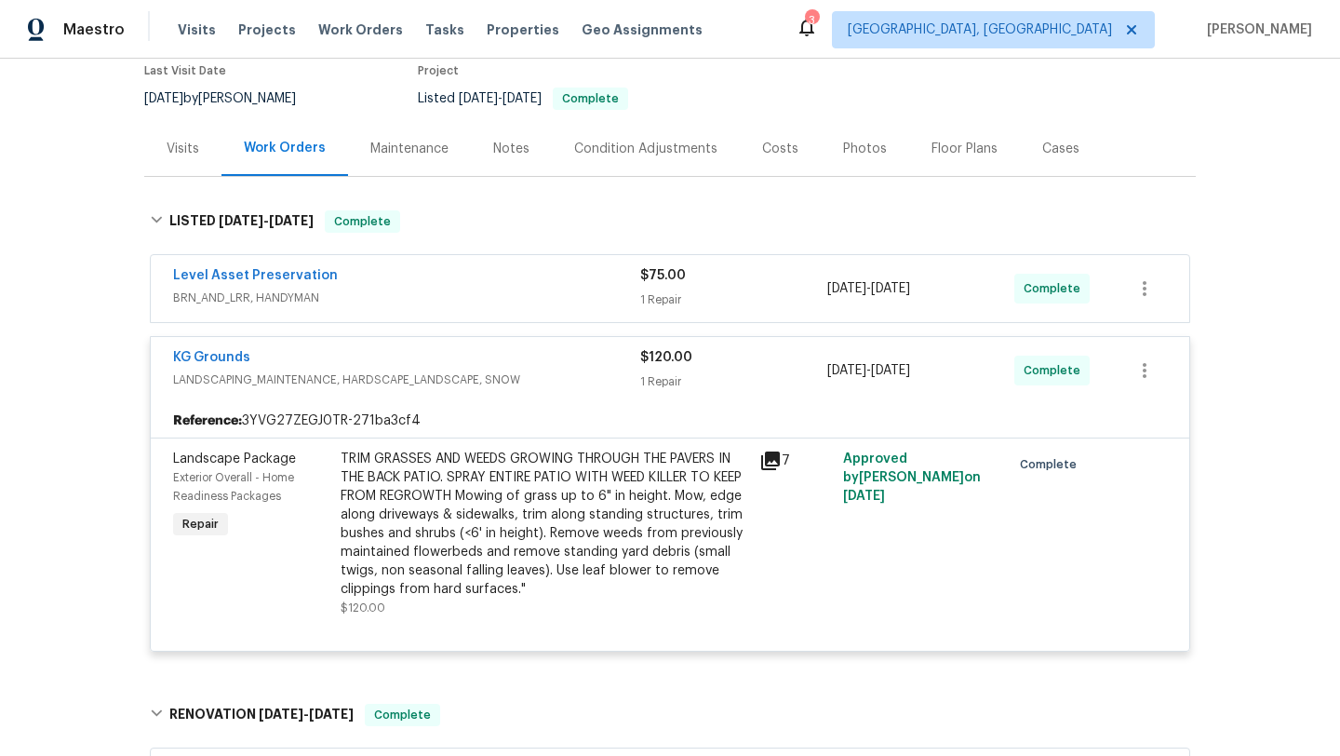
click at [434, 383] on span "LANDSCAPING_MAINTENANCE, HARDSCAPE_LANDSCAPE, SNOW" at bounding box center [406, 379] width 467 height 19
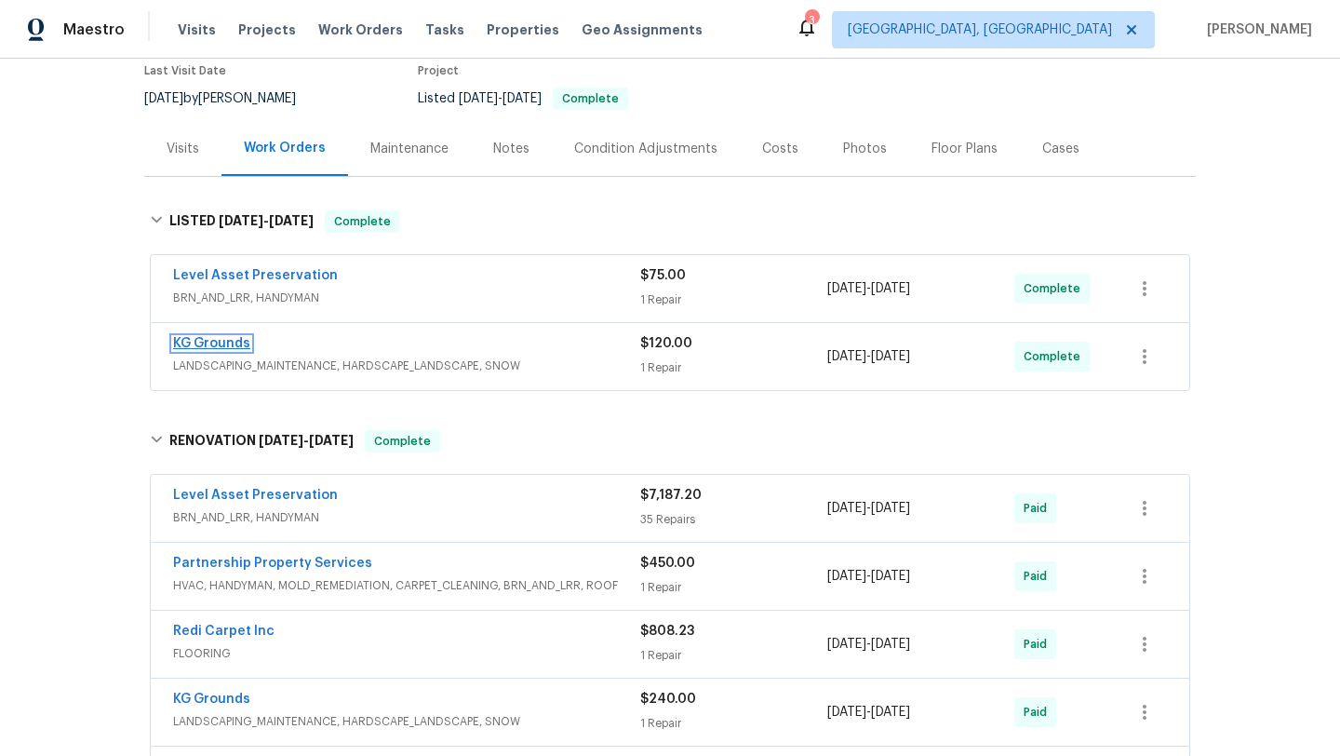
click at [223, 342] on link "KG Grounds" at bounding box center [211, 343] width 77 height 13
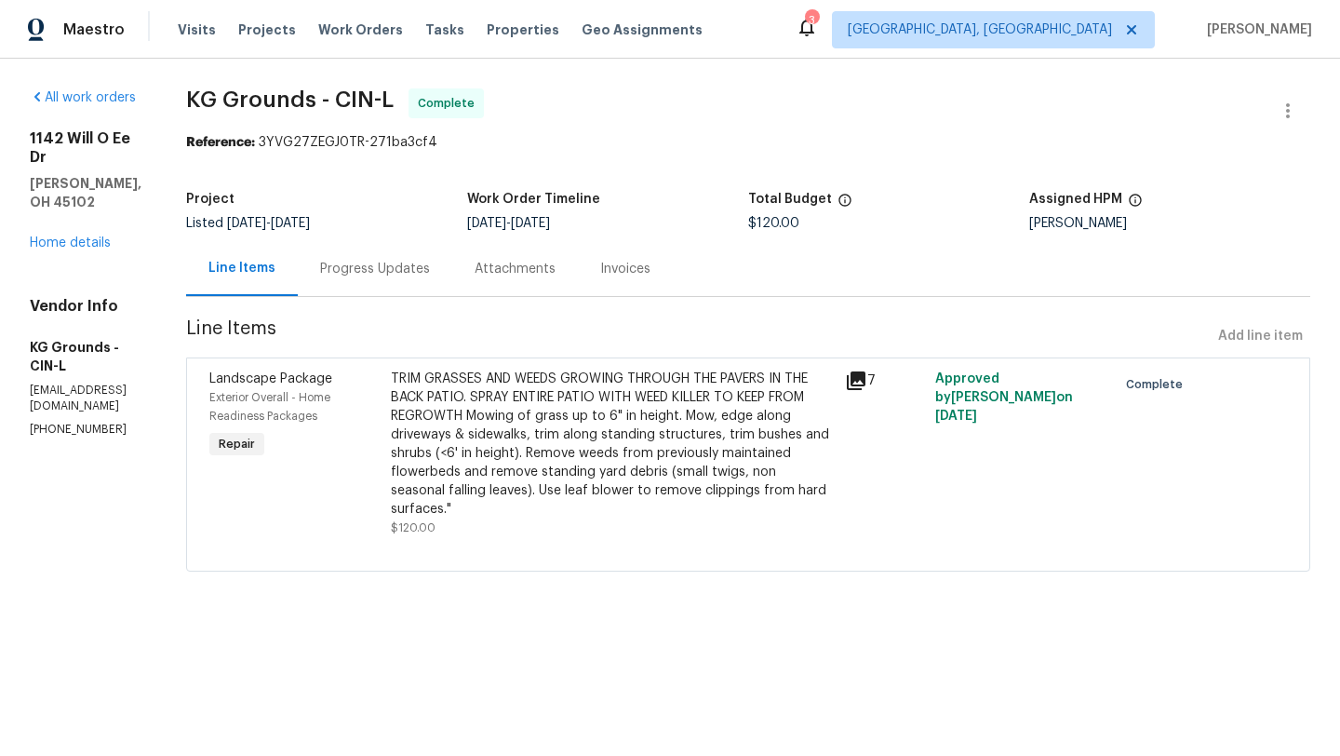
click at [430, 269] on div "Progress Updates" at bounding box center [375, 269] width 110 height 19
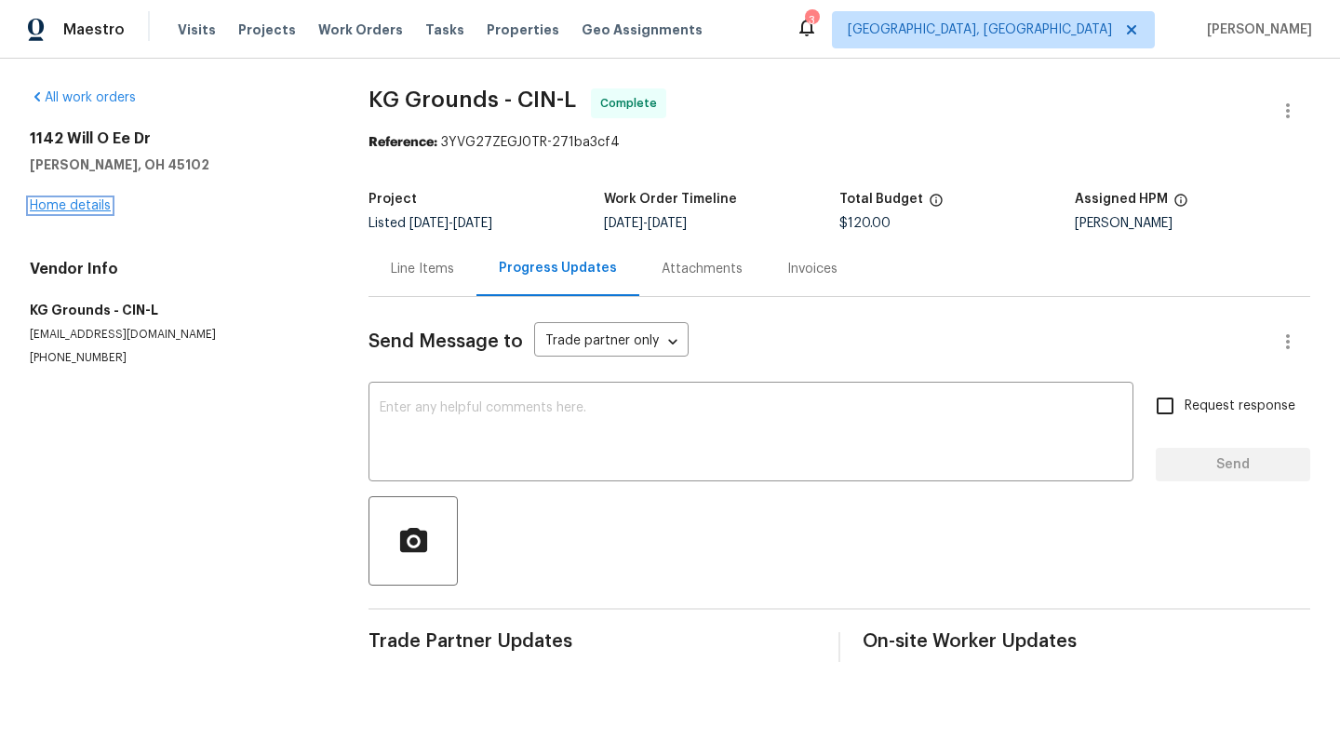
click at [54, 208] on link "Home details" at bounding box center [70, 205] width 81 height 13
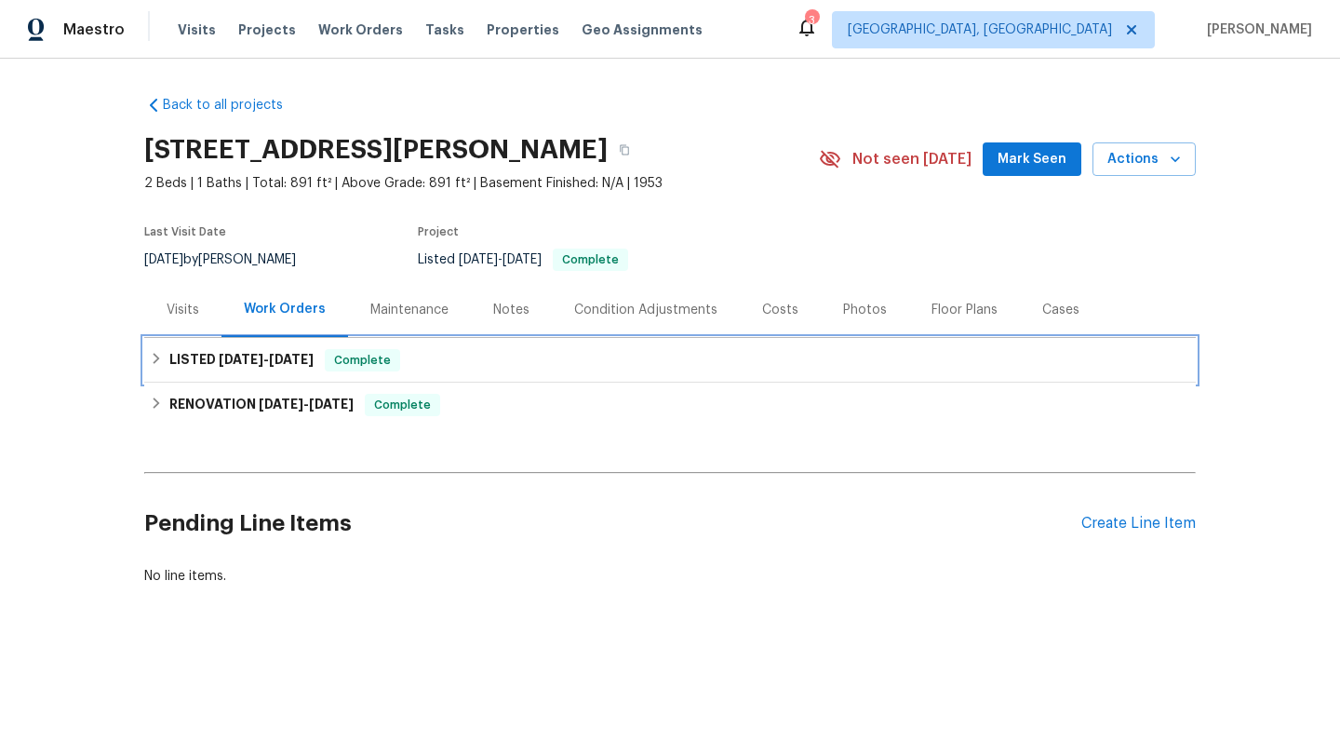
click at [176, 354] on h6 "LISTED [DATE] - [DATE]" at bounding box center [241, 360] width 144 height 22
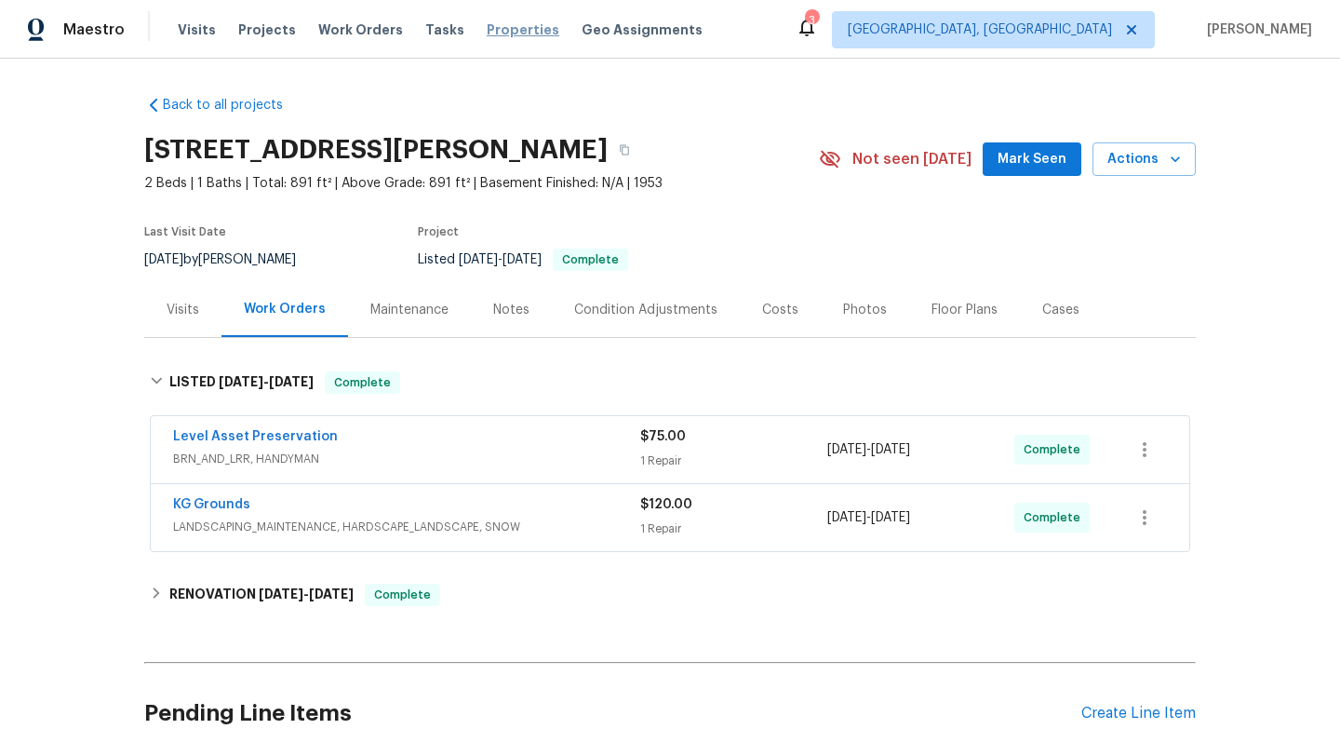
click at [516, 26] on span "Properties" at bounding box center [523, 29] width 73 height 19
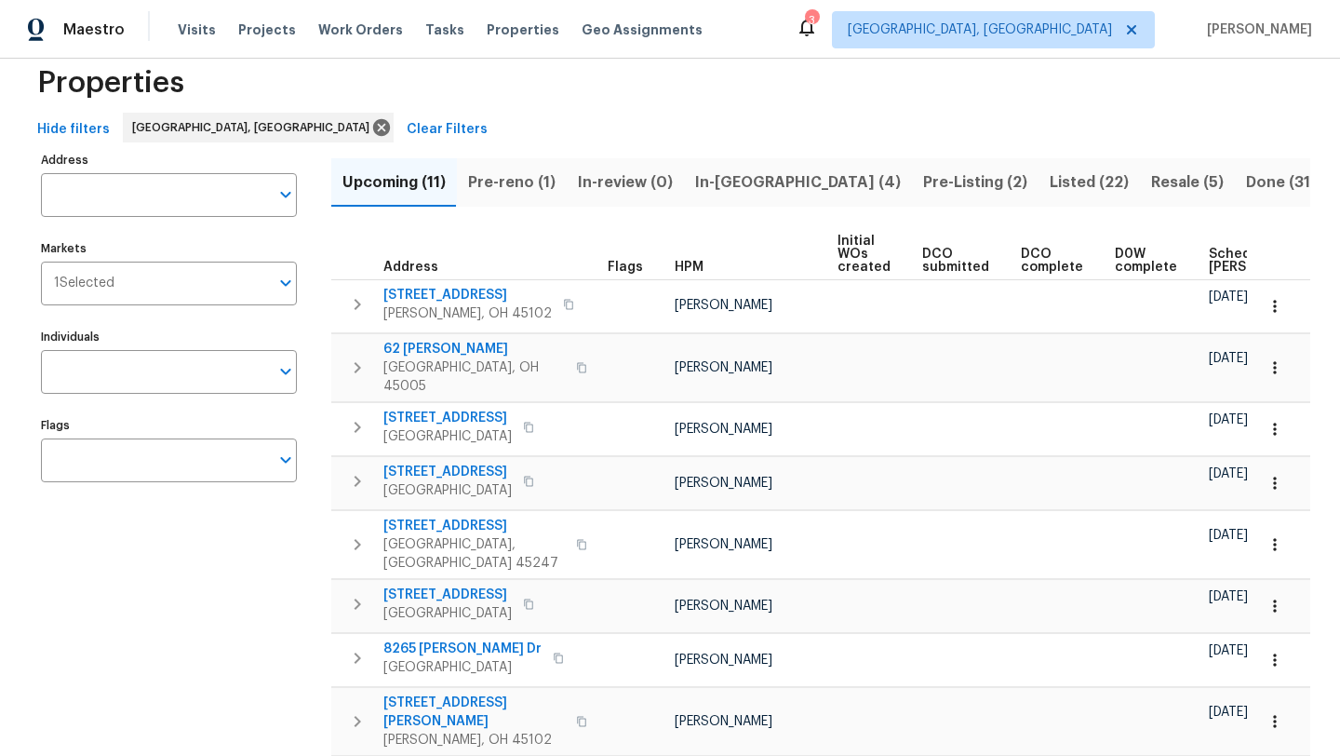
scroll to position [36, 0]
click at [529, 177] on span "Pre-reno (1)" at bounding box center [511, 181] width 87 height 26
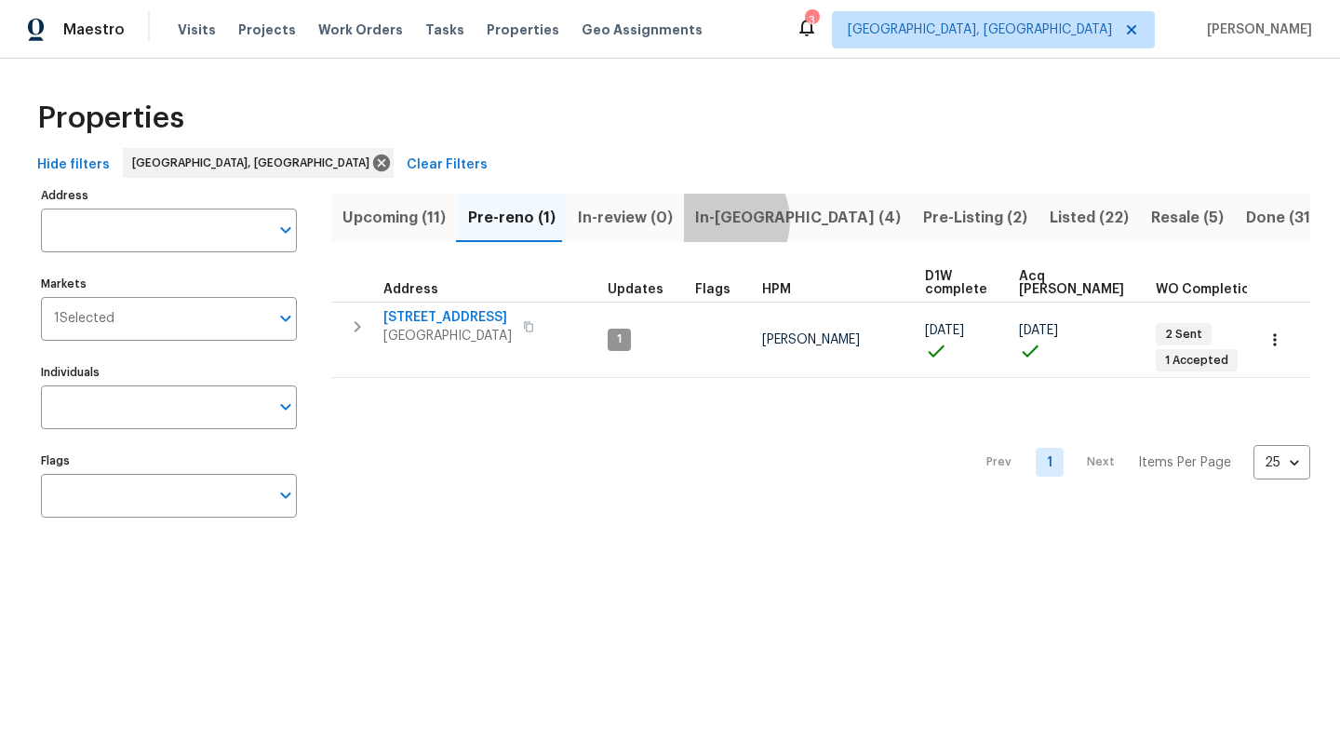
click at [711, 220] on span "In-[GEOGRAPHIC_DATA] (4)" at bounding box center [798, 218] width 206 height 26
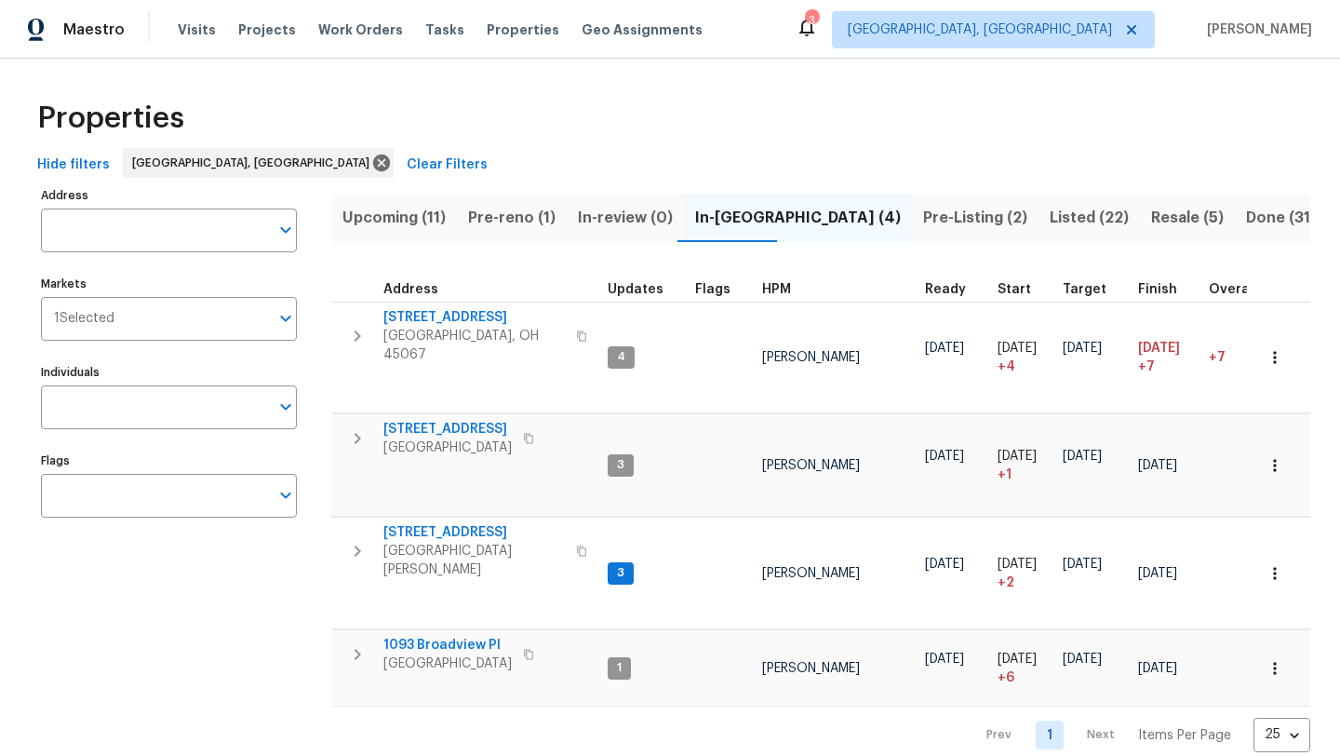
click at [1151, 224] on span "Resale (5)" at bounding box center [1187, 218] width 73 height 26
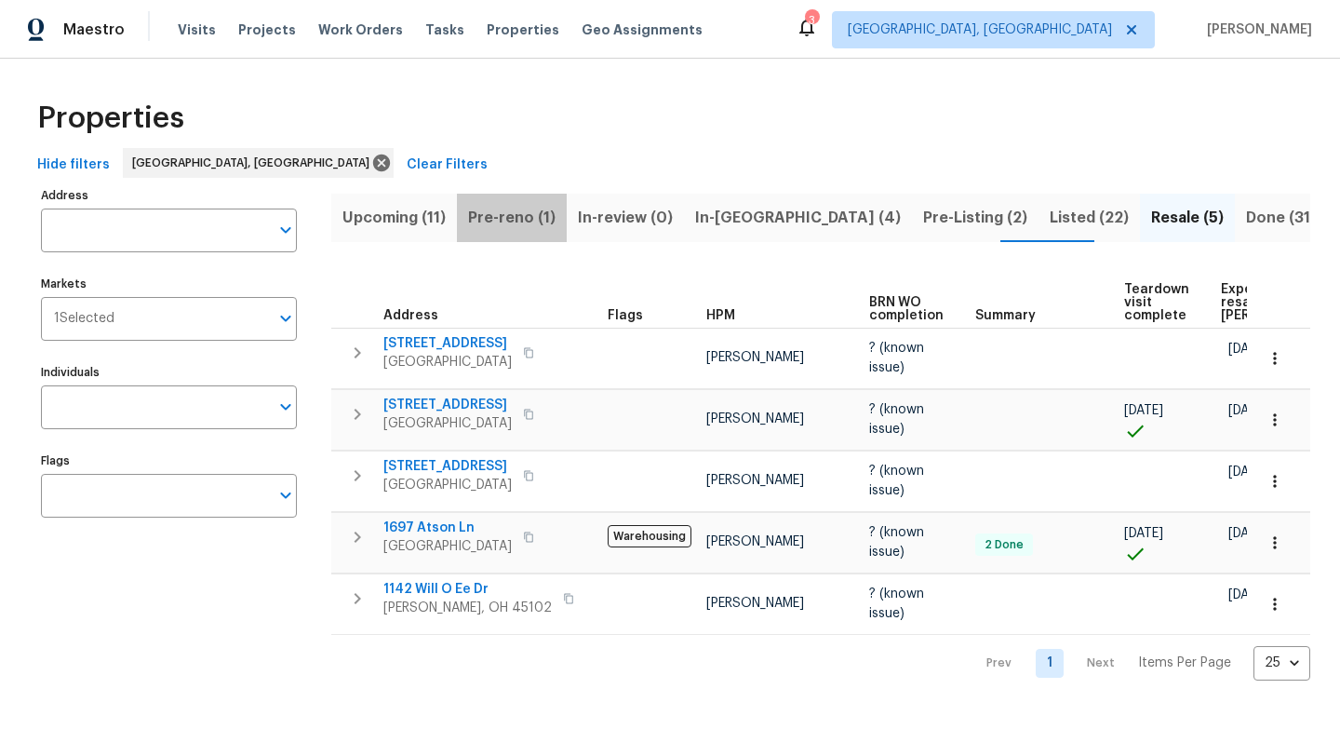
click at [513, 210] on span "Pre-reno (1)" at bounding box center [511, 218] width 87 height 26
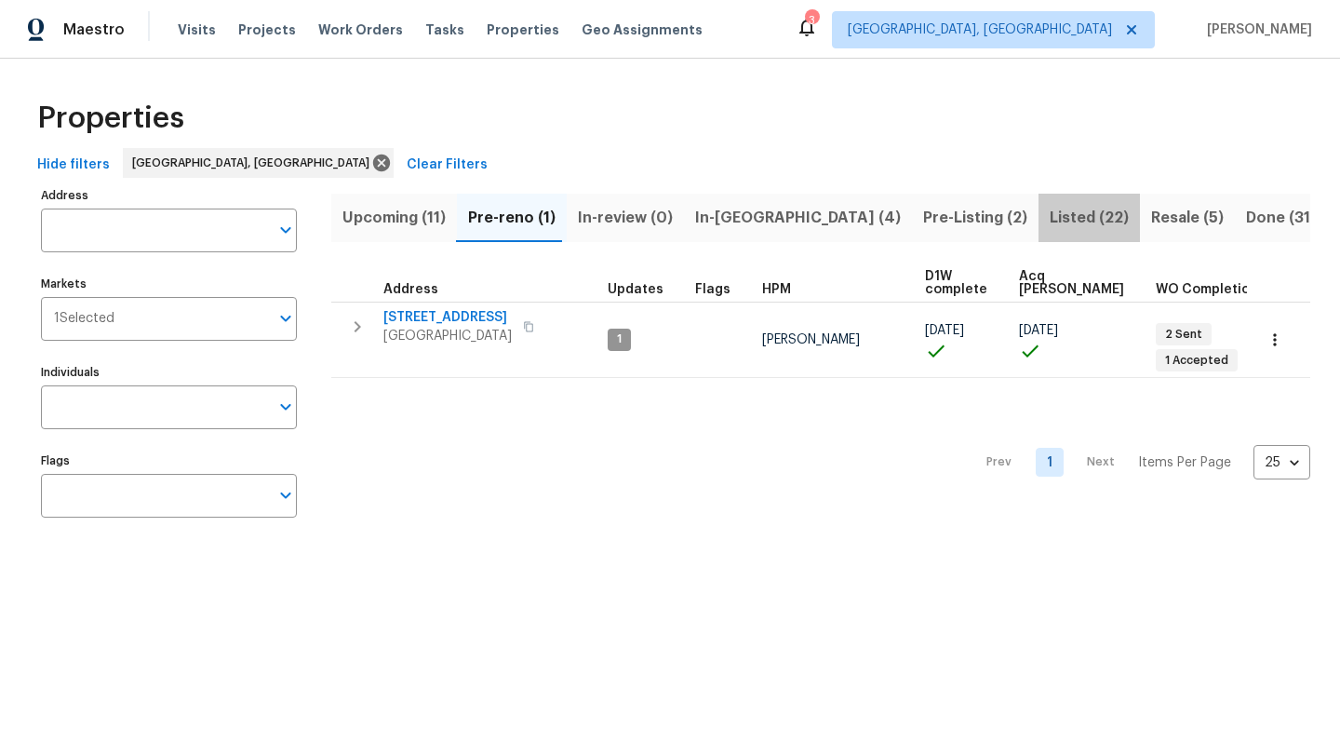
click at [1050, 212] on span "Listed (22)" at bounding box center [1089, 218] width 79 height 26
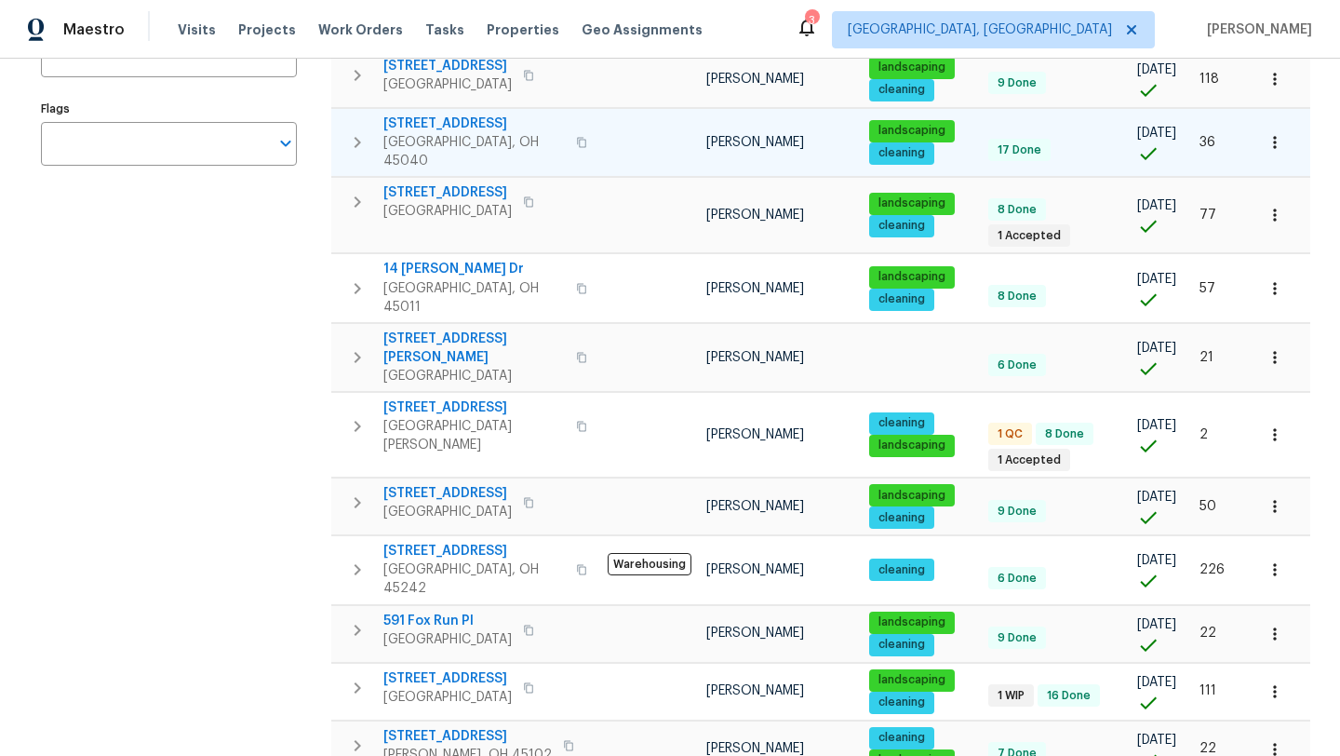
scroll to position [458, 0]
